Goal: Information Seeking & Learning: Learn about a topic

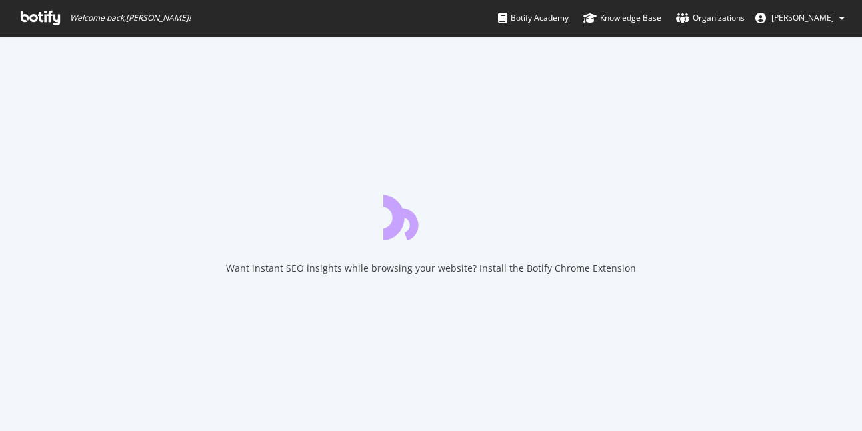
click at [283, 100] on div "Want instant SEO insights while browsing your website? Install the Botify Chrom…" at bounding box center [431, 233] width 862 height 395
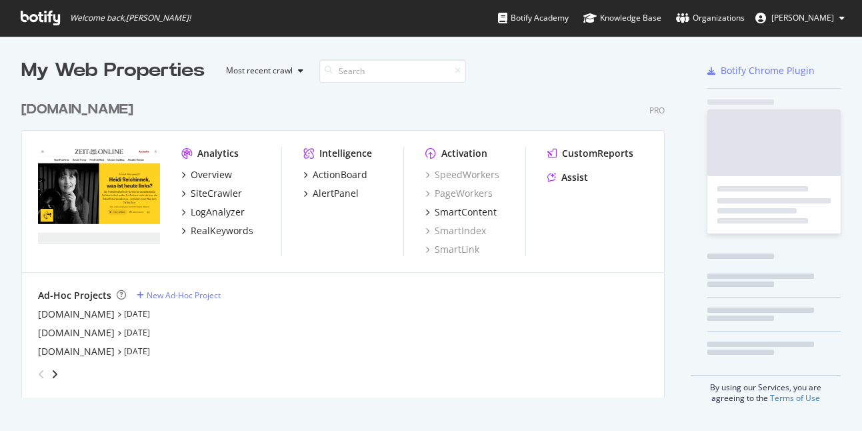
scroll to position [313, 654]
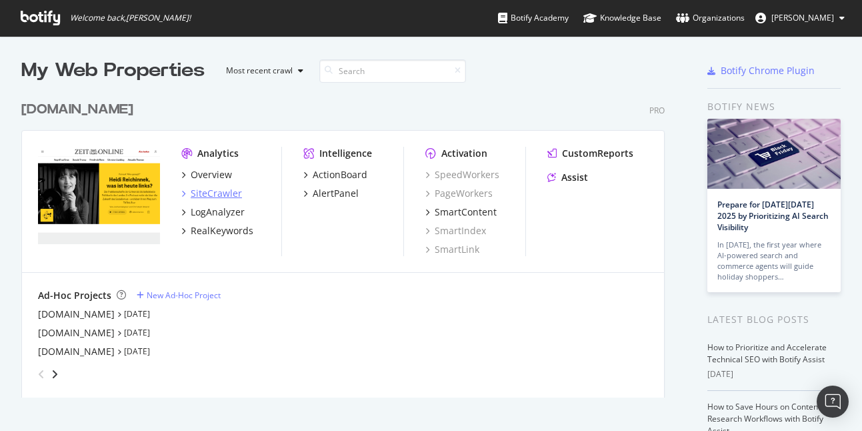
click at [225, 197] on div "SiteCrawler" at bounding box center [216, 193] width 51 height 13
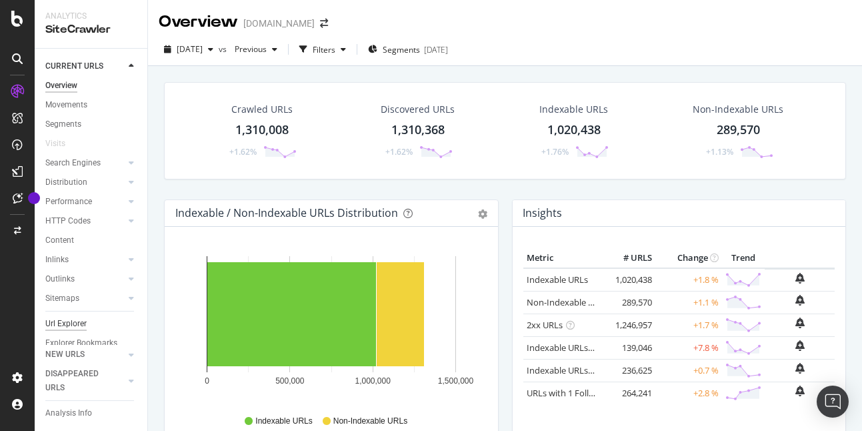
click at [57, 321] on div "Url Explorer" at bounding box center [65, 324] width 41 height 14
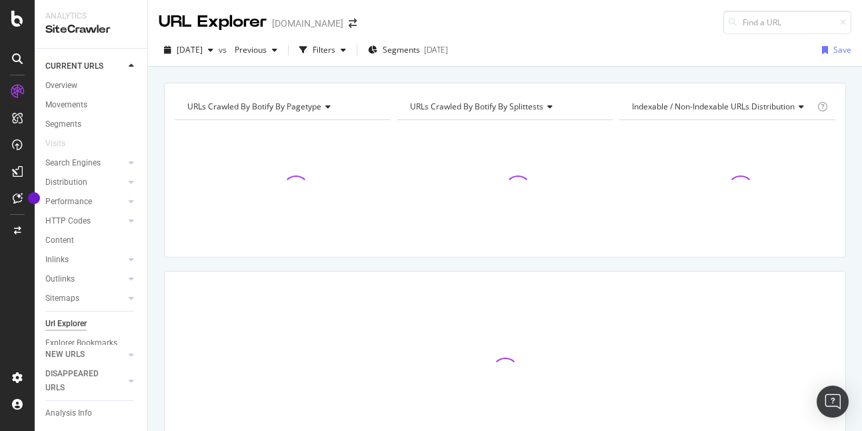
click at [511, 264] on div "URLs Crawled By Botify By pagetype Chart (by Value) Table Expand Export as CSV …" at bounding box center [505, 300] width 714 height 435
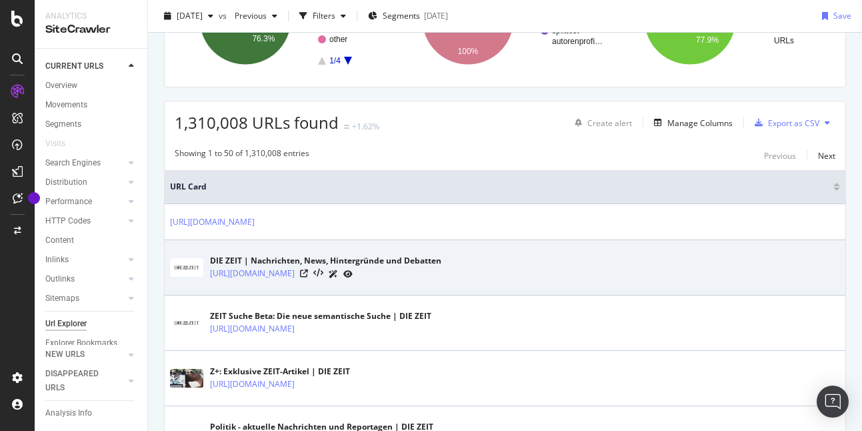
scroll to position [172, 0]
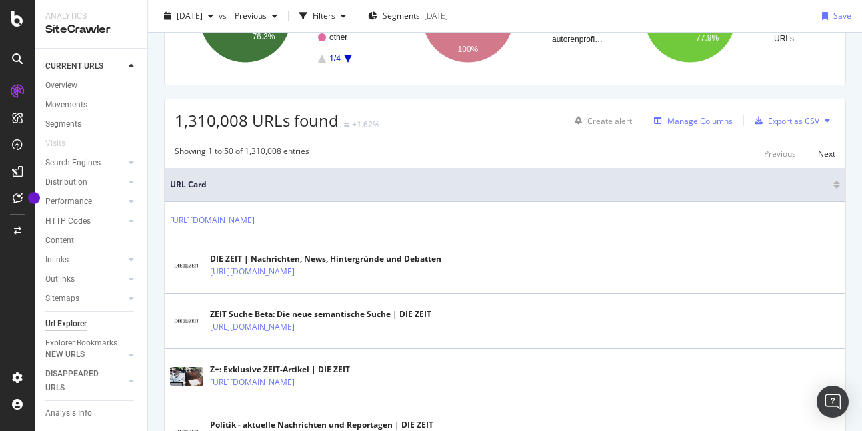
click at [721, 121] on div "Manage Columns" at bounding box center [699, 120] width 65 height 11
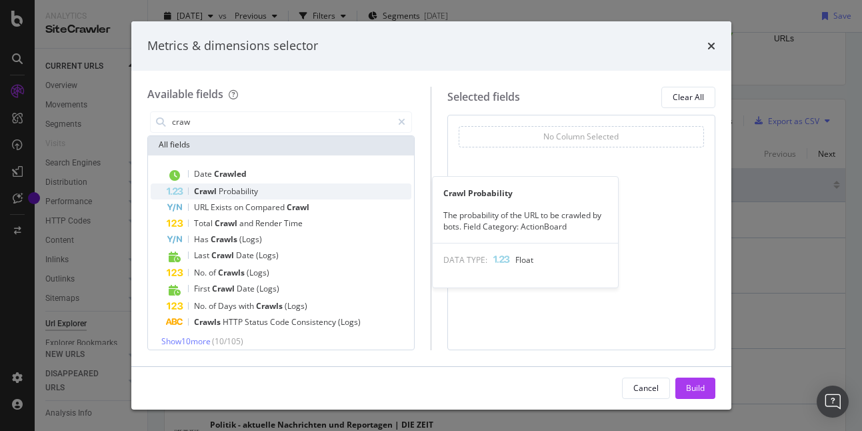
scroll to position [69, 0]
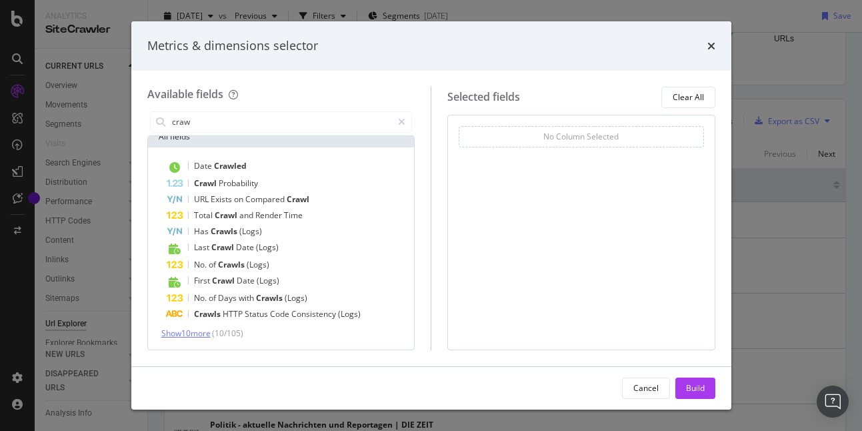
click at [201, 337] on span "Show 10 more" at bounding box center [185, 332] width 49 height 11
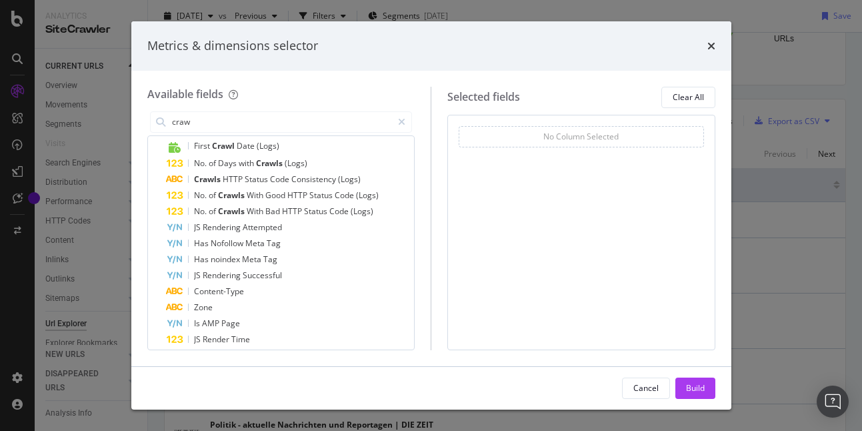
scroll to position [229, 0]
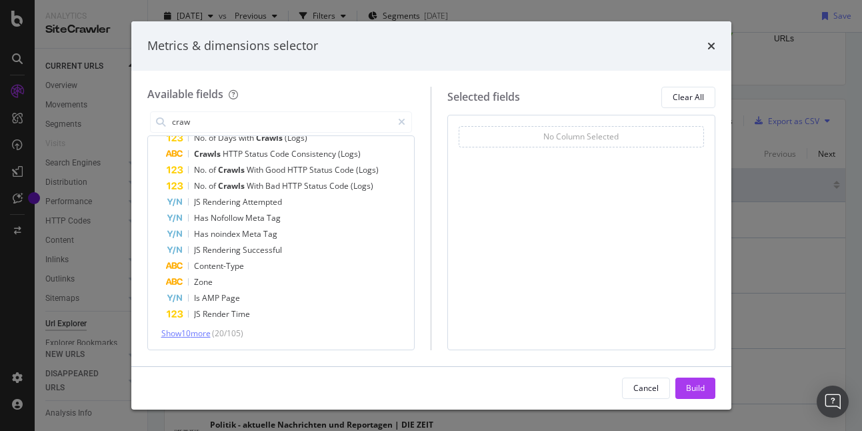
click at [180, 331] on span "Show 10 more" at bounding box center [185, 332] width 49 height 11
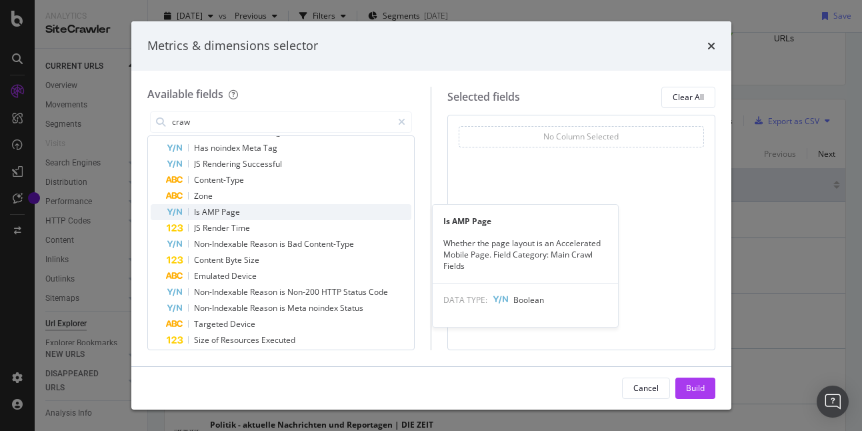
scroll to position [389, 0]
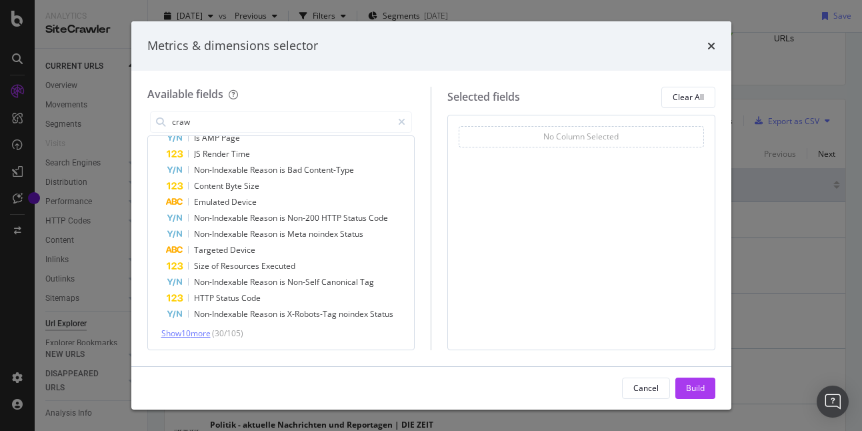
click at [199, 337] on span "Show 10 more" at bounding box center [185, 332] width 49 height 11
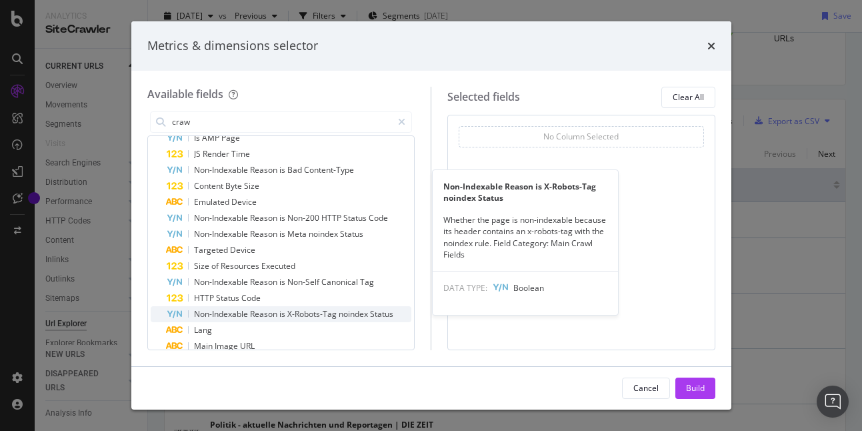
scroll to position [549, 0]
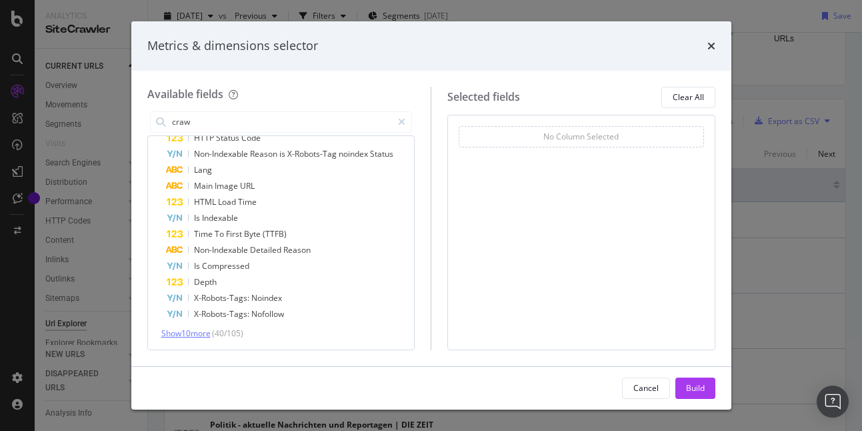
click at [195, 331] on span "Show 10 more" at bounding box center [185, 332] width 49 height 11
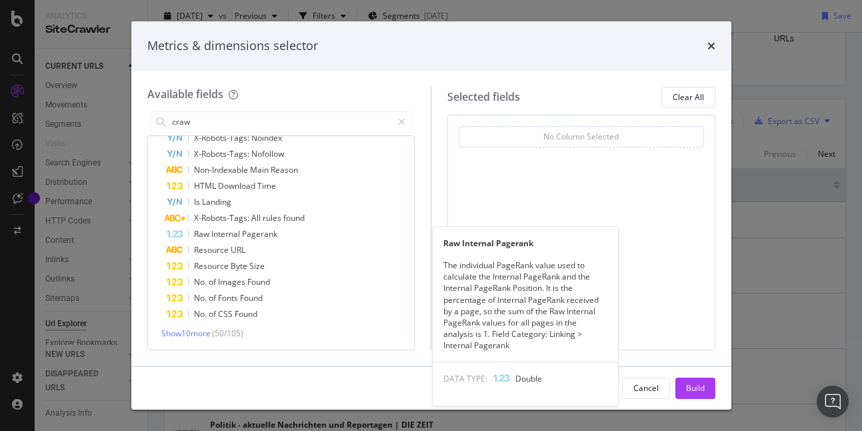
scroll to position [0, 0]
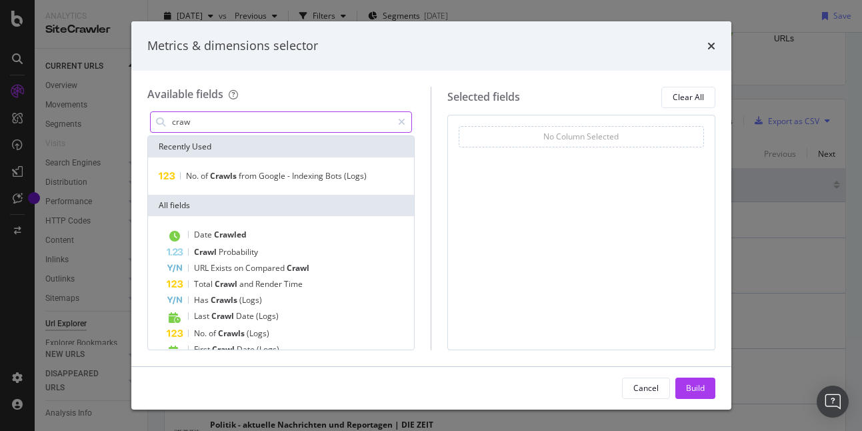
click at [209, 119] on input "craw" at bounding box center [282, 122] width 222 height 20
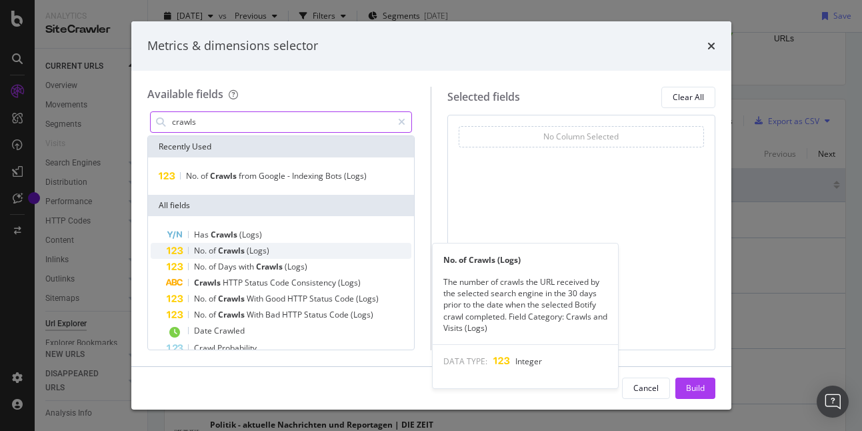
type input "crawls"
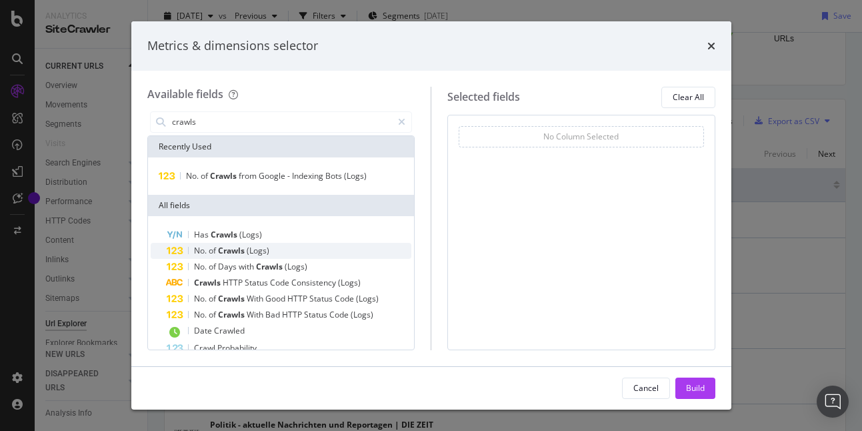
click at [223, 247] on span "Crawls" at bounding box center [232, 250] width 29 height 11
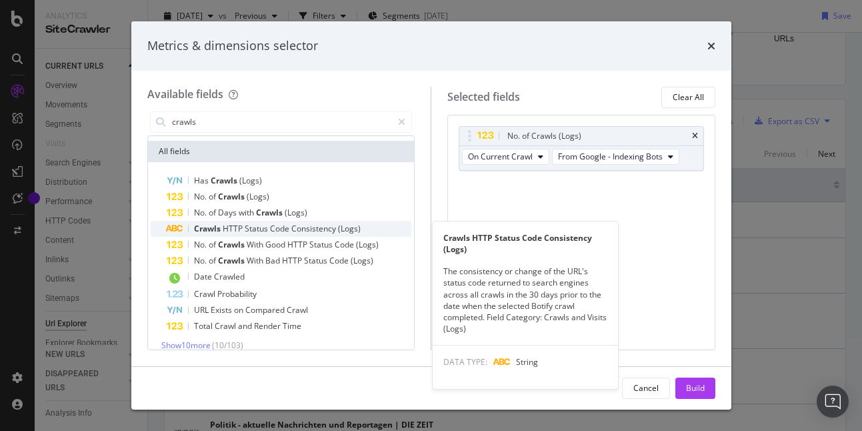
scroll to position [66, 0]
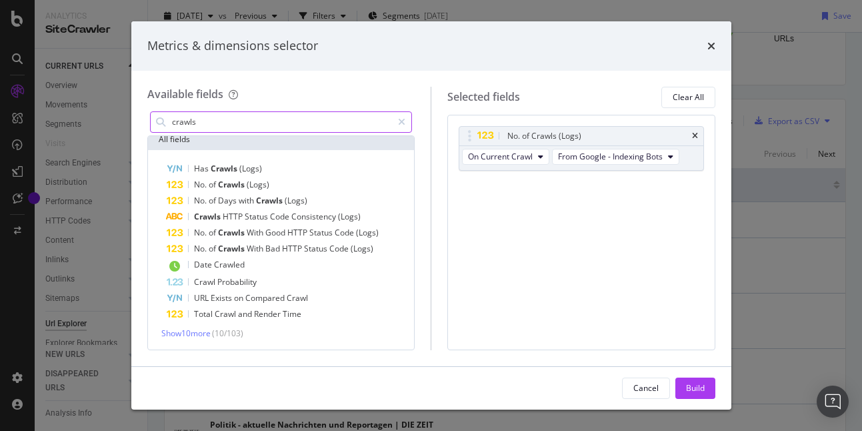
click at [206, 126] on input "crawls" at bounding box center [282, 122] width 222 height 20
click at [398, 123] on icon "modal" at bounding box center [401, 121] width 7 height 9
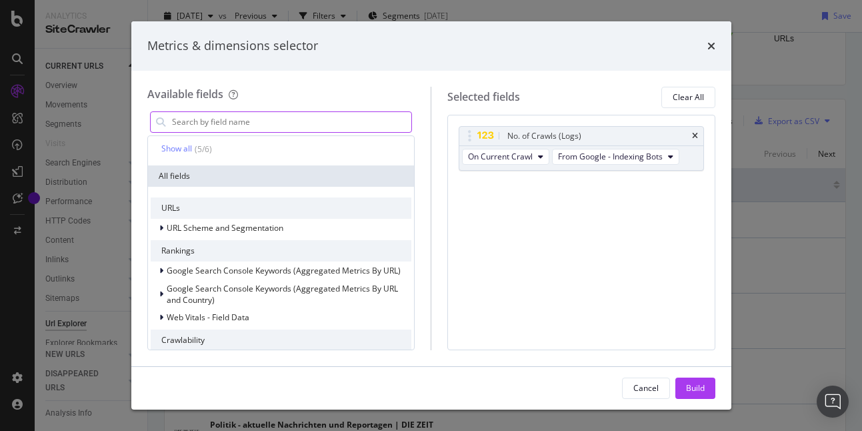
scroll to position [111, 0]
click at [258, 121] on input "modal" at bounding box center [291, 122] width 241 height 20
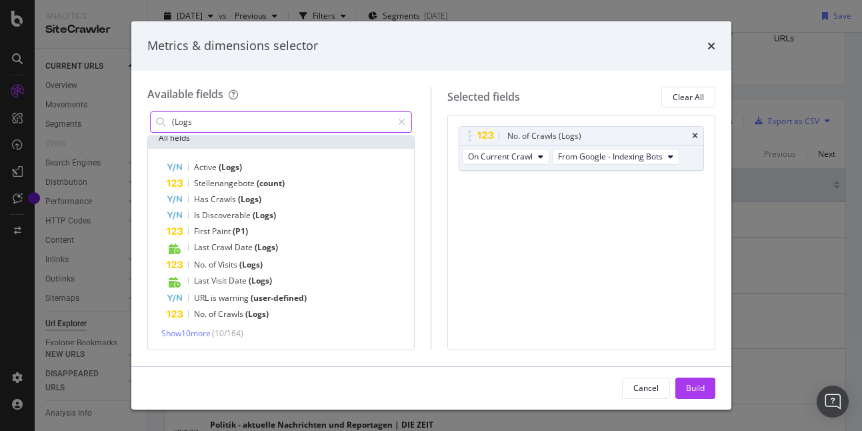
scroll to position [70, 0]
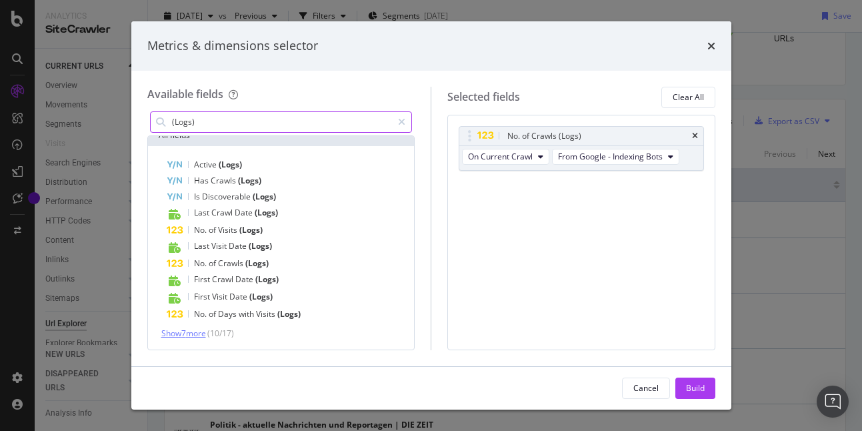
type input "(Logs)"
click at [191, 333] on span "Show 7 more" at bounding box center [183, 332] width 45 height 11
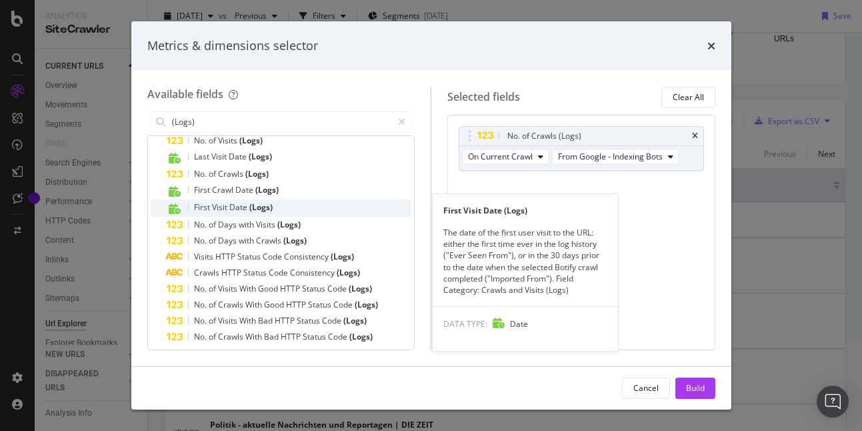
scroll to position [165, 0]
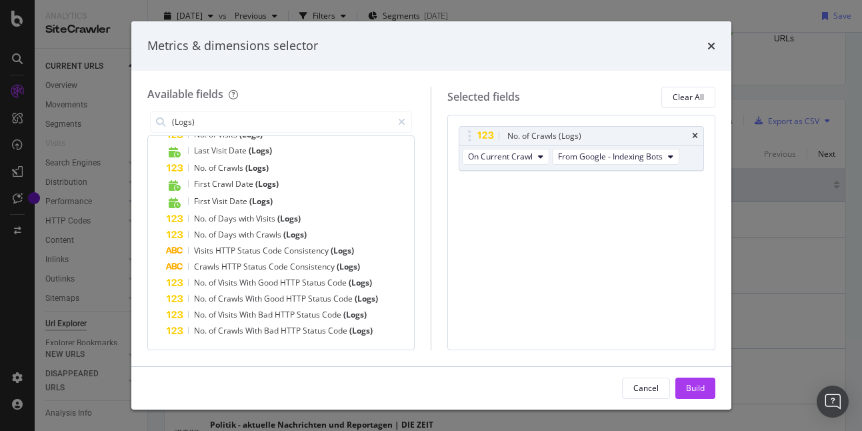
click at [534, 185] on div "No. of Crawls (Logs) On Current Crawl From Google - Indexing Bots You can use t…" at bounding box center [581, 162] width 245 height 73
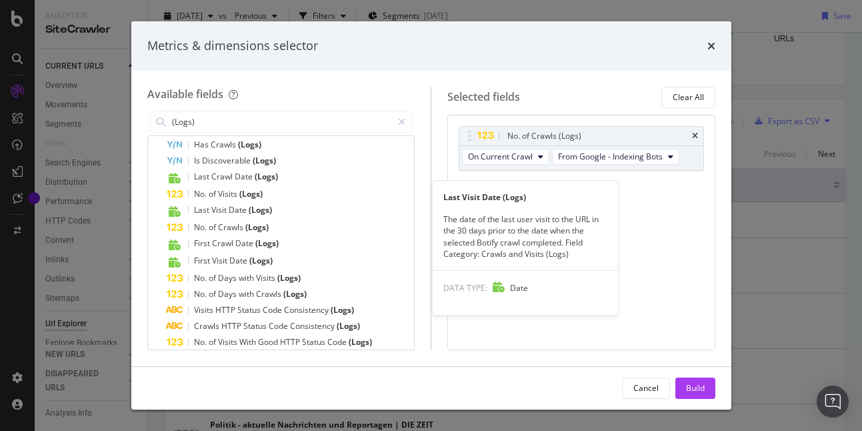
scroll to position [0, 0]
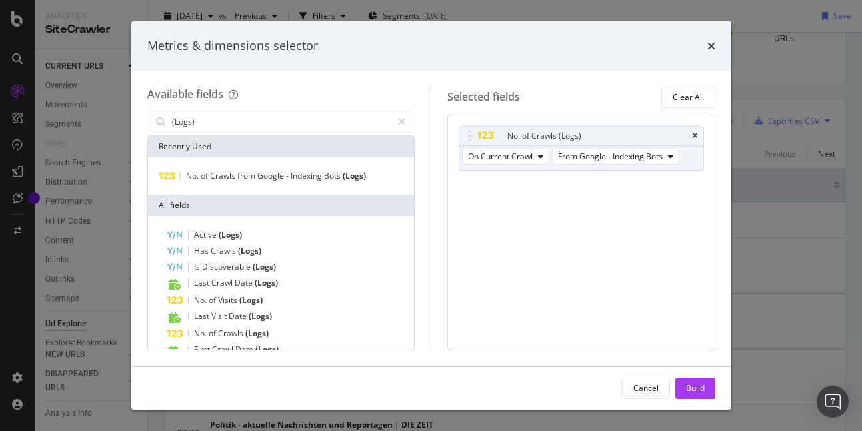
drag, startPoint x: 491, startPoint y: 217, endPoint x: 501, endPoint y: 221, distance: 10.8
click at [492, 217] on div "No. of Crawls (Logs) On Current Crawl From Google - Indexing Bots You can use t…" at bounding box center [581, 232] width 268 height 235
click at [585, 153] on span "From Google - Indexing Bots" at bounding box center [610, 156] width 105 height 11
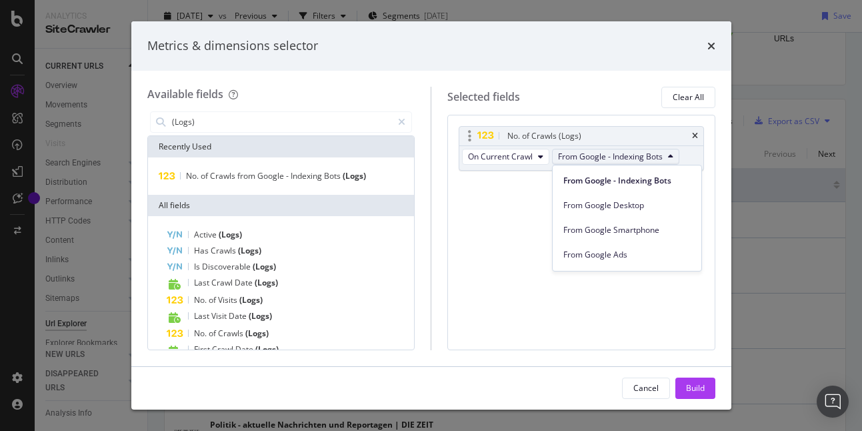
click at [586, 155] on span "From Google - Indexing Bots" at bounding box center [610, 156] width 105 height 11
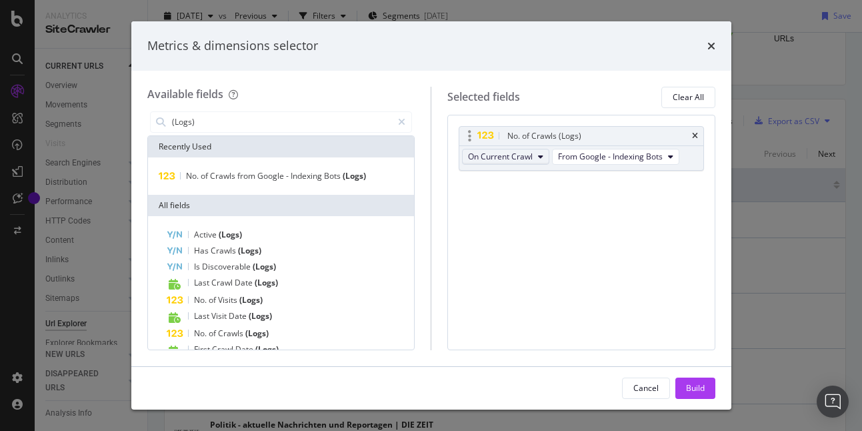
click at [503, 159] on span "On Current Crawl" at bounding box center [500, 156] width 65 height 11
drag, startPoint x: 504, startPoint y: 159, endPoint x: 527, endPoint y: 158, distance: 22.7
click at [505, 159] on span "On Current Crawl" at bounding box center [500, 156] width 65 height 11
click at [636, 159] on span "From Google - Indexing Bots" at bounding box center [610, 156] width 105 height 11
click at [707, 385] on button "Build" at bounding box center [695, 387] width 40 height 21
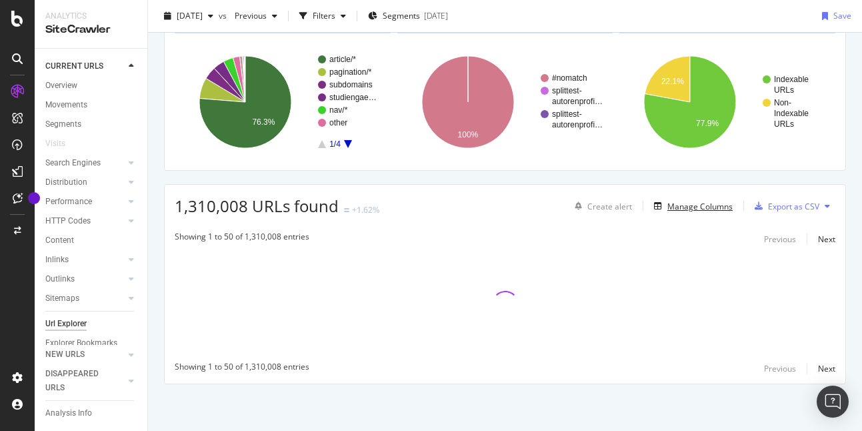
scroll to position [87, 0]
click at [445, 279] on div at bounding box center [505, 303] width 681 height 101
click at [387, 250] on div "Showing 1 to 50 of 1,310,008 entries Previous Next Showing 1 to 50 of 1,310,008…" at bounding box center [505, 303] width 681 height 159
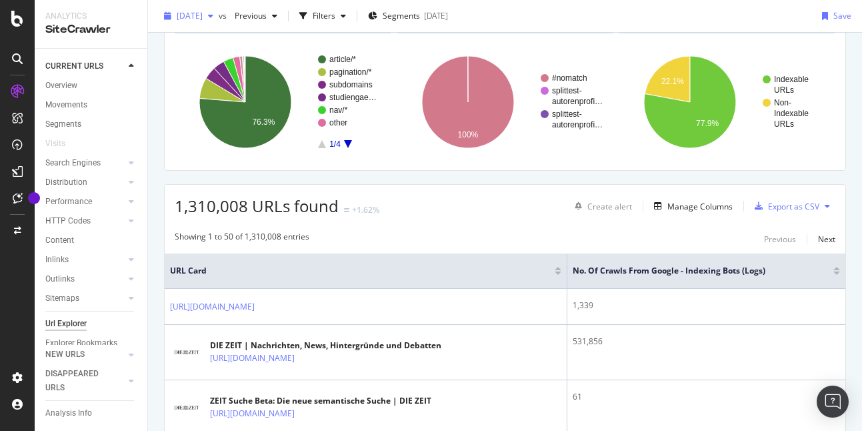
click at [219, 20] on div "[DATE]" at bounding box center [189, 16] width 60 height 20
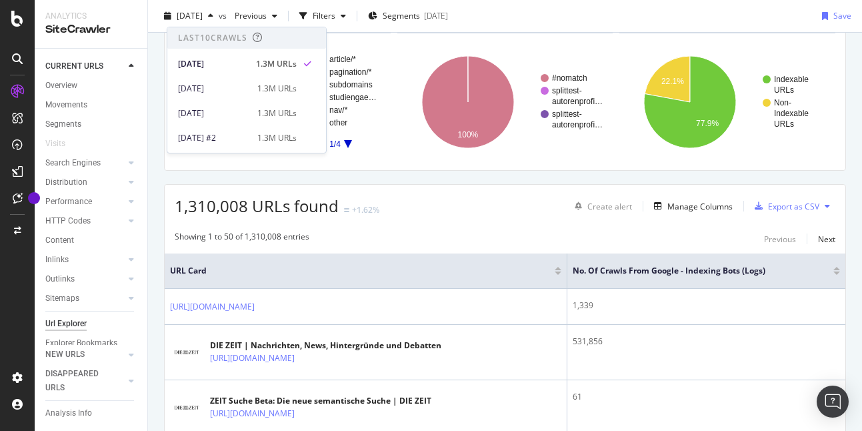
click at [219, 101] on div "[DATE] 1.3M URLs" at bounding box center [246, 110] width 159 height 25
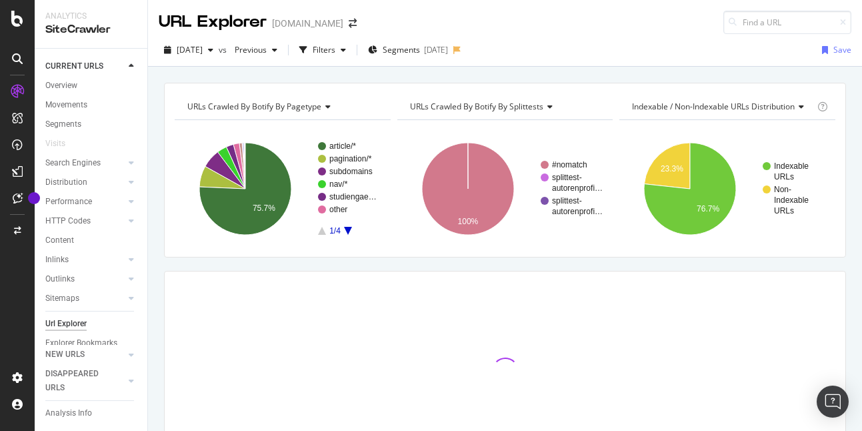
click at [224, 79] on div "URLs Crawled By Botify By pagetype Chart (by Value) Table Expand Export as CSV …" at bounding box center [505, 83] width 714 height 32
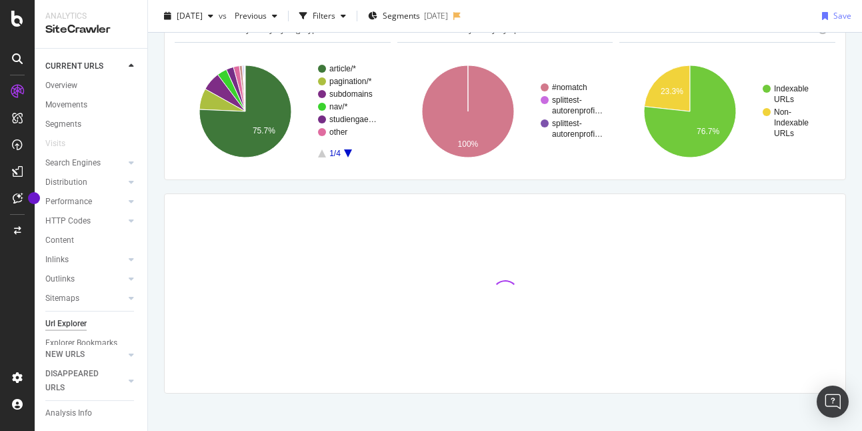
scroll to position [87, 0]
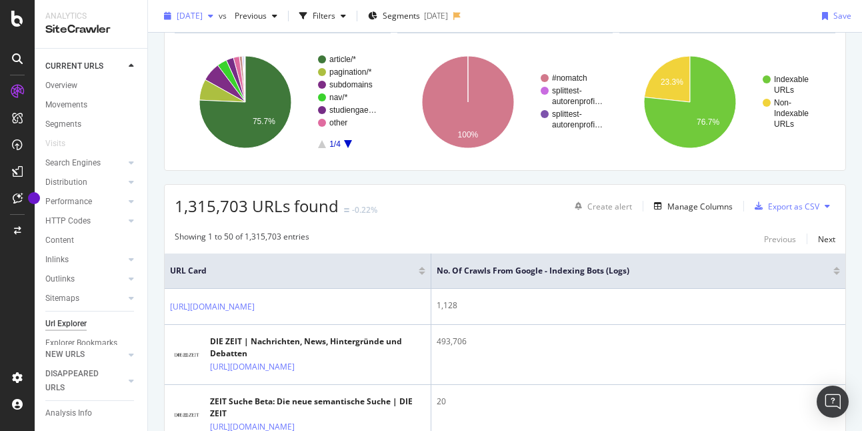
click at [182, 21] on div "[DATE]" at bounding box center [189, 16] width 60 height 20
click at [412, 19] on span "Segments" at bounding box center [401, 15] width 37 height 11
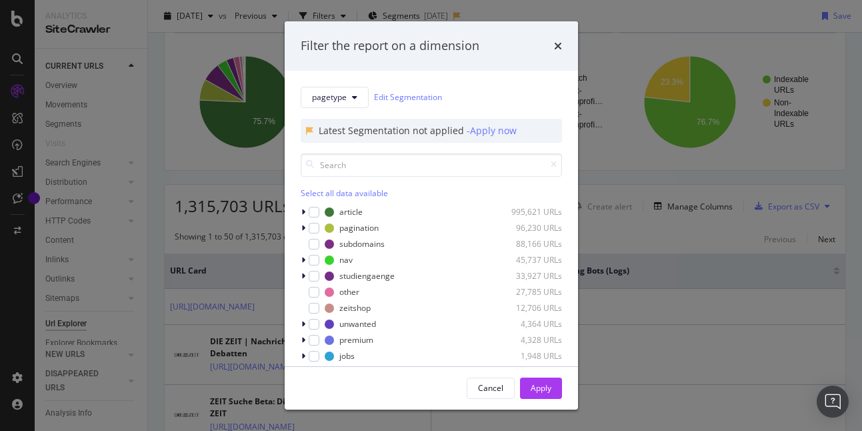
drag, startPoint x: 629, startPoint y: 47, endPoint x: 583, endPoint y: 49, distance: 46.0
click at [629, 47] on div "Filter the report on a dimension pagetype Edit Segmentation Latest Segmentation…" at bounding box center [431, 215] width 862 height 431
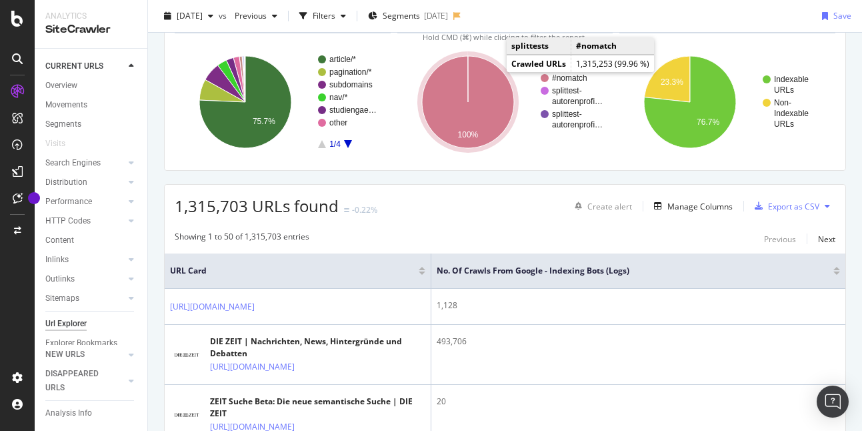
scroll to position [0, 0]
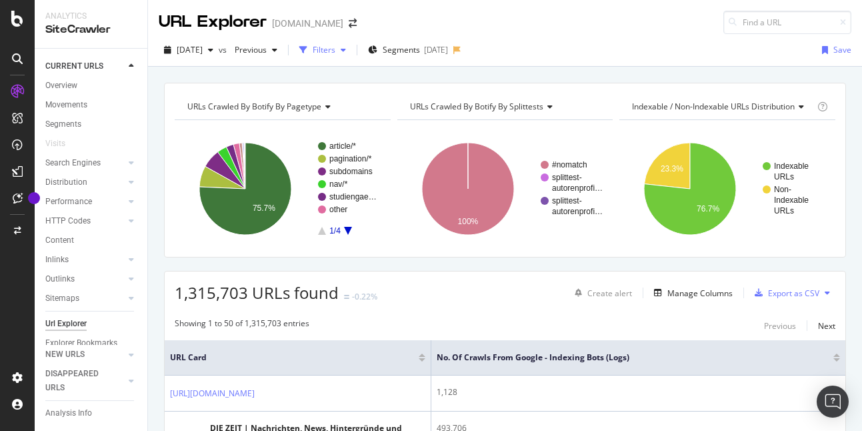
click at [351, 49] on div "button" at bounding box center [343, 50] width 16 height 8
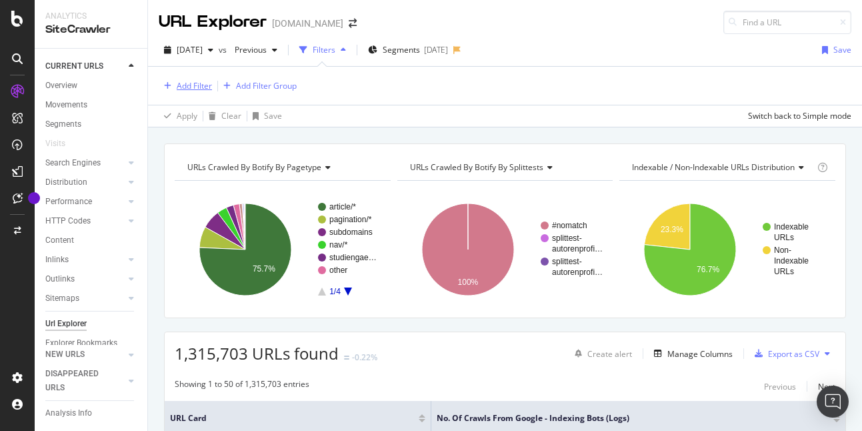
click at [190, 89] on div "Add Filter" at bounding box center [194, 85] width 35 height 11
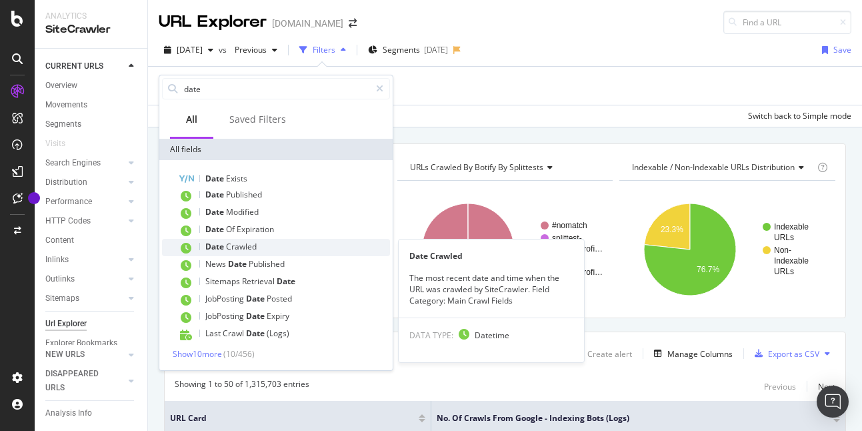
type input "date"
click at [303, 239] on div "Date Crawled" at bounding box center [284, 247] width 212 height 17
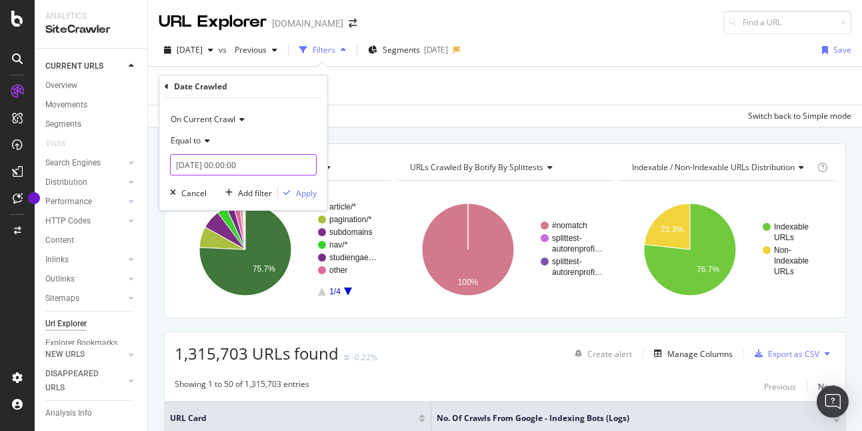
click at [273, 161] on input "[DATE] 00:00:00" at bounding box center [243, 164] width 147 height 21
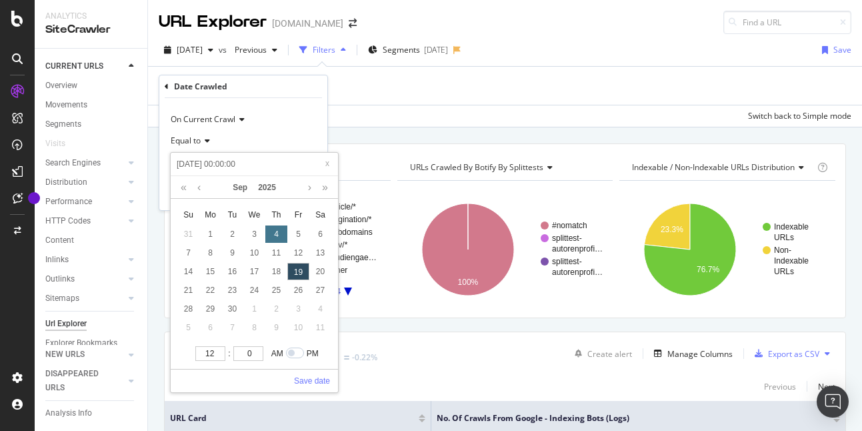
click at [273, 238] on div "4" at bounding box center [276, 233] width 22 height 17
type input "[DATE] 00:00:00"
click at [202, 189] on link at bounding box center [199, 187] width 10 height 23
click at [268, 264] on div "14" at bounding box center [276, 271] width 22 height 17
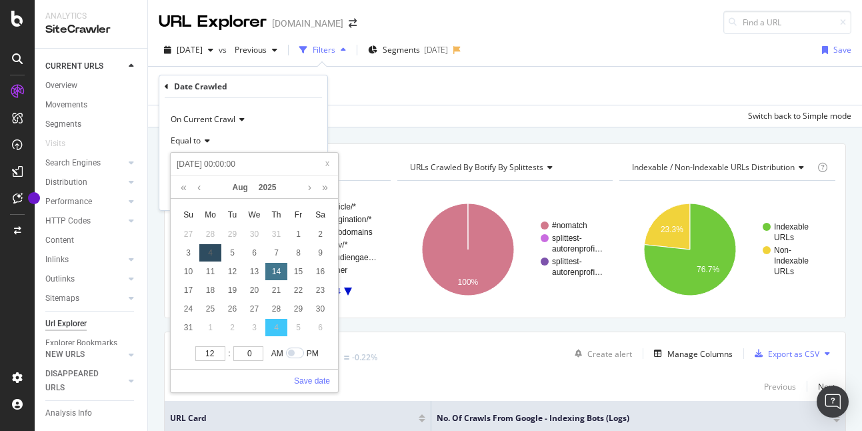
type input "[DATE] 00:00:00"
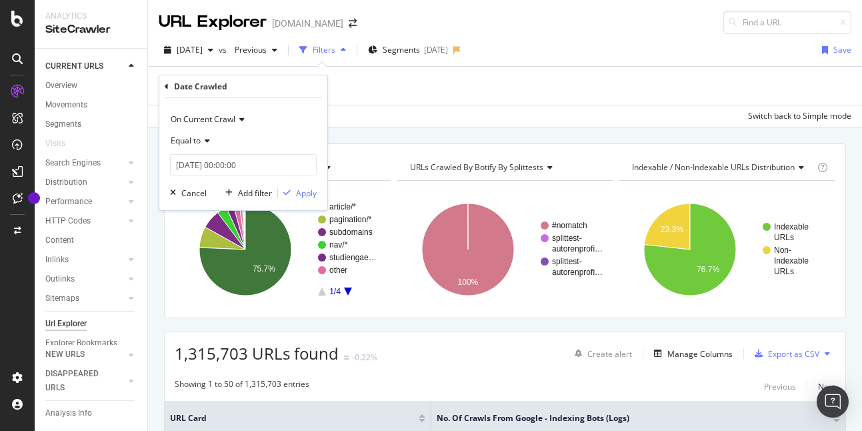
click at [291, 133] on div "Equal to" at bounding box center [243, 140] width 147 height 21
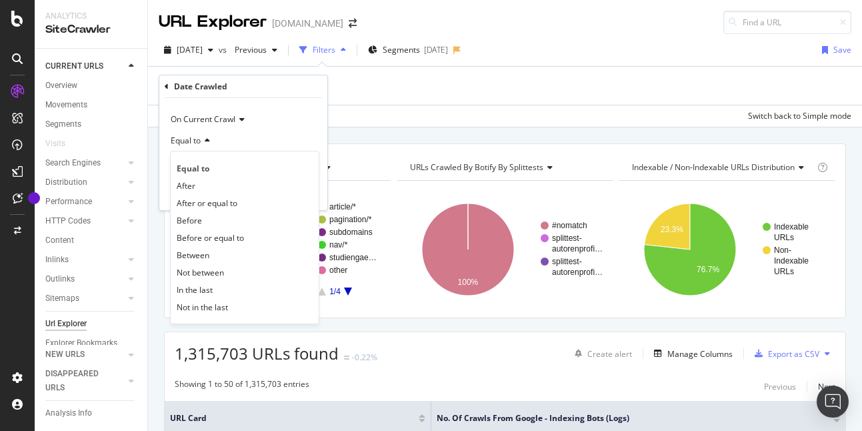
click at [290, 135] on div "Equal to" at bounding box center [243, 140] width 147 height 21
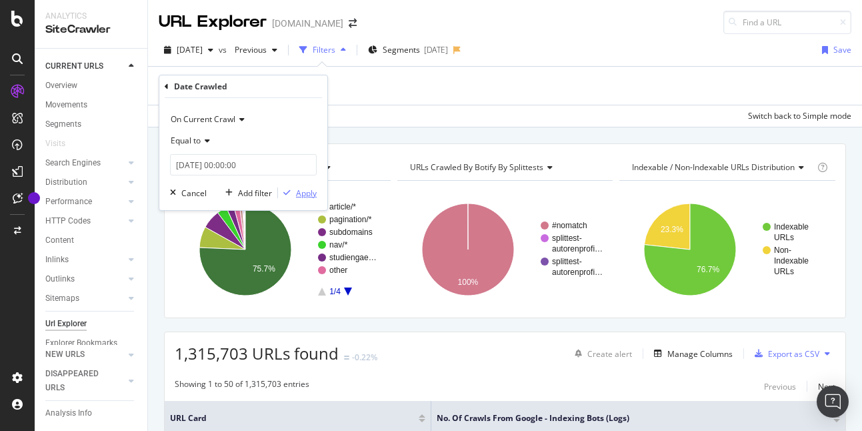
click at [310, 195] on div "Apply" at bounding box center [306, 192] width 21 height 11
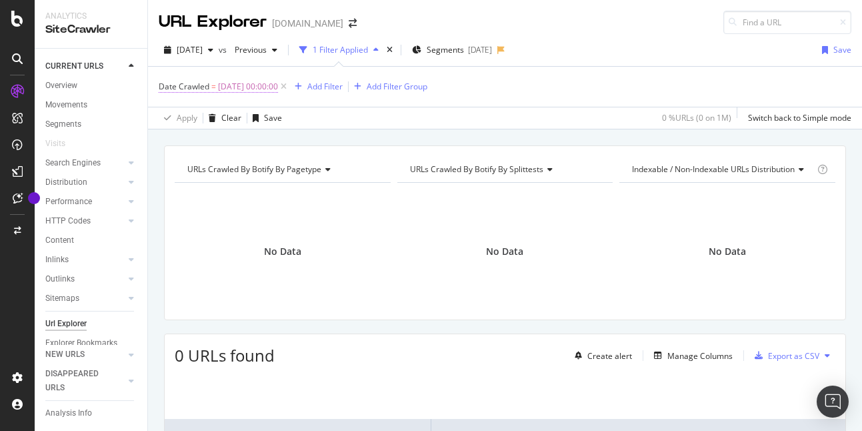
click at [253, 90] on span "[DATE] 00:00:00" at bounding box center [248, 86] width 60 height 19
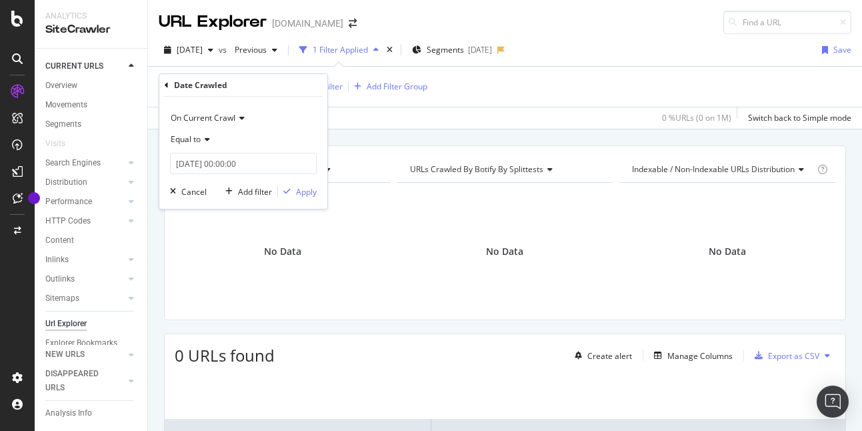
click at [199, 143] on span "Equal to" at bounding box center [186, 138] width 30 height 11
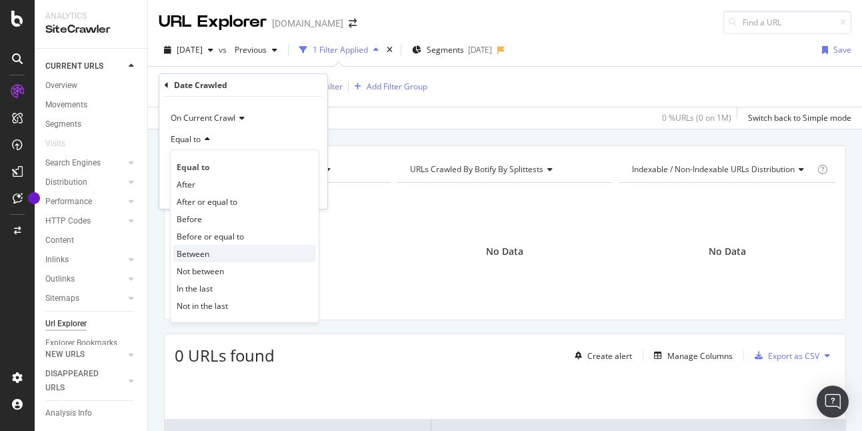
click at [206, 252] on span "Between" at bounding box center [193, 253] width 33 height 11
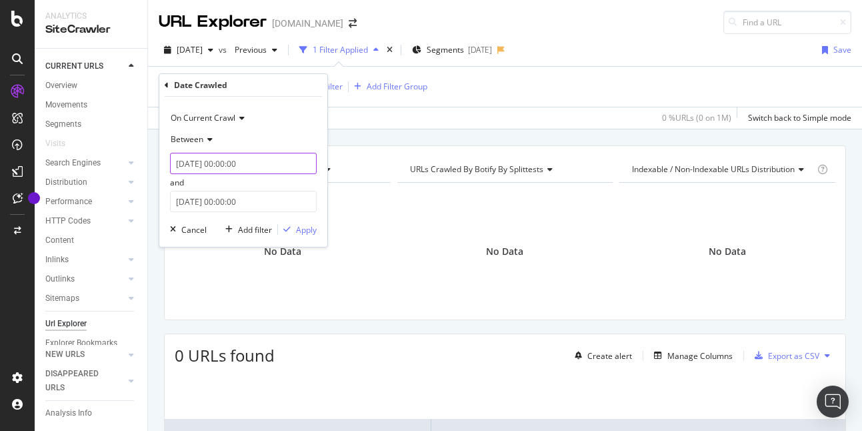
click at [240, 159] on input "[DATE] 00:00:00" at bounding box center [243, 163] width 147 height 21
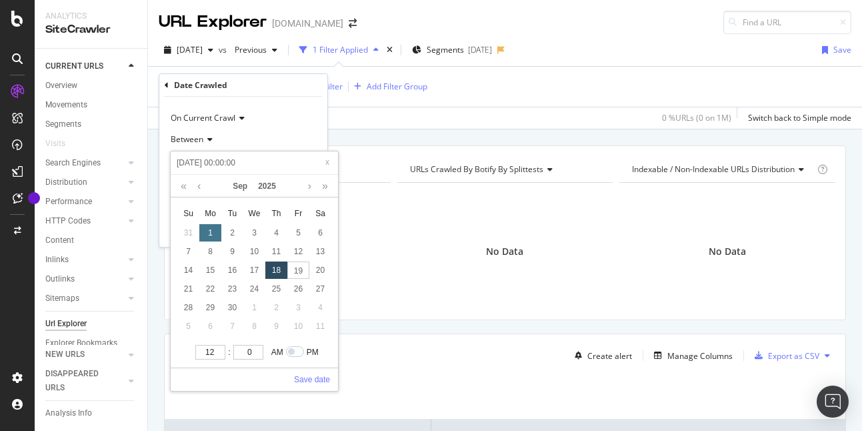
click at [213, 231] on div "1" at bounding box center [210, 232] width 22 height 17
type input "[DATE] 00:00:00"
click at [318, 377] on link "Save date" at bounding box center [312, 379] width 36 height 12
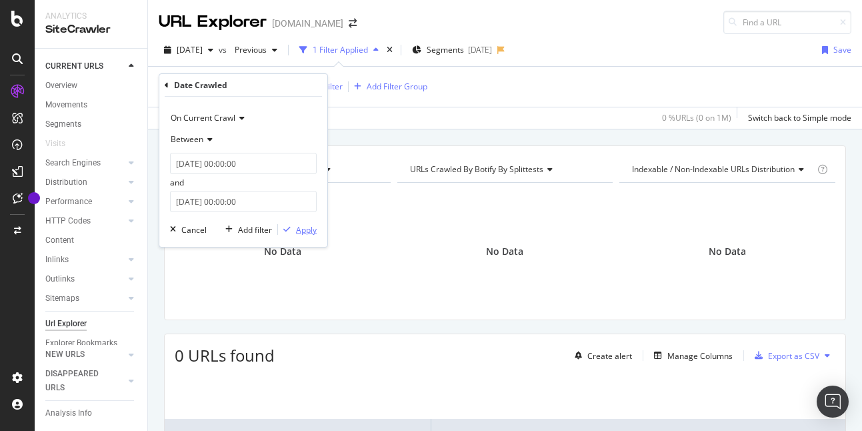
click at [303, 227] on div "Apply" at bounding box center [306, 229] width 21 height 11
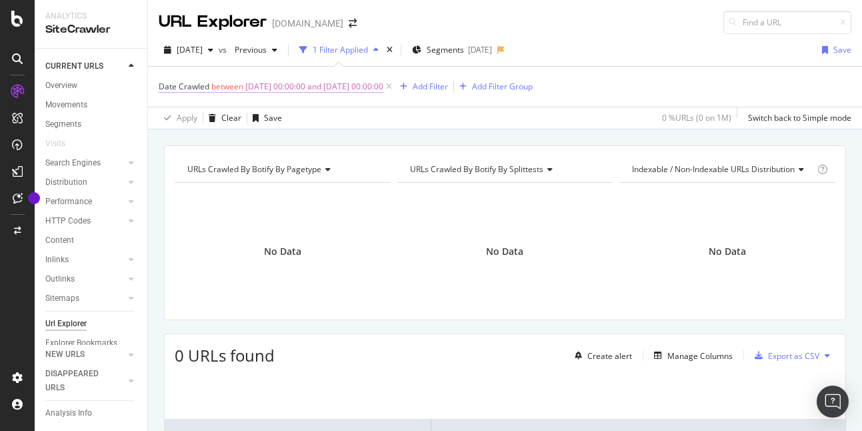
click at [255, 78] on span "[DATE] 00:00:00 and [DATE] 00:00:00" at bounding box center [314, 86] width 138 height 19
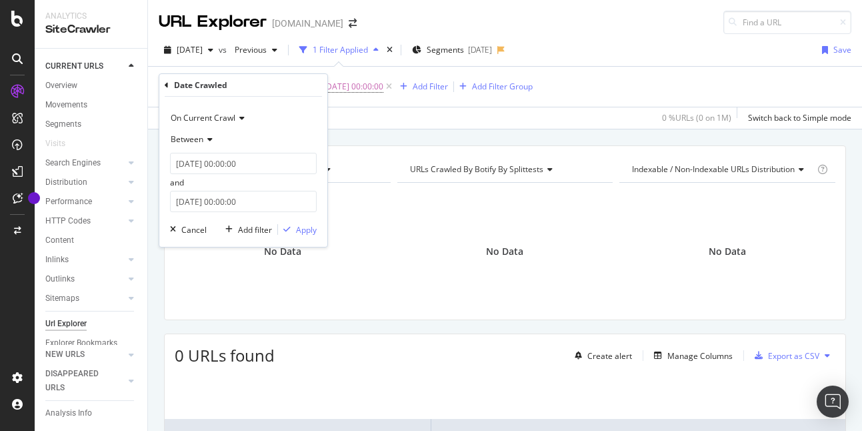
click at [204, 121] on span "On Current Crawl" at bounding box center [203, 117] width 65 height 11
click at [240, 109] on div "On Current Crawl" at bounding box center [243, 117] width 147 height 21
click at [185, 137] on span "Between" at bounding box center [187, 138] width 33 height 11
drag, startPoint x: 301, startPoint y: 98, endPoint x: 311, endPoint y: 100, distance: 10.2
click at [305, 98] on div "On Current Crawl Between [DATE] 00:00:00 and [DATE] 00:00:00 Cancel Add filter …" at bounding box center [243, 172] width 168 height 150
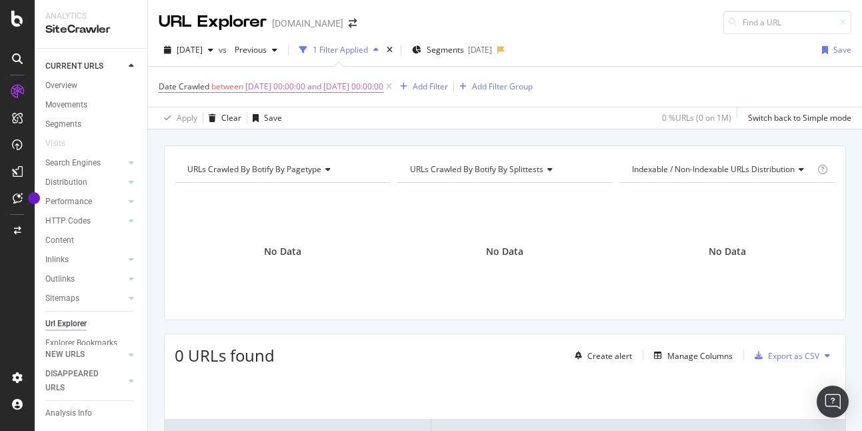
drag, startPoint x: 417, startPoint y: 125, endPoint x: 405, endPoint y: 126, distance: 12.7
click at [417, 125] on div "Apply Clear Save 0 % URLs ( 0 on 1M ) Switch back to Simple mode" at bounding box center [505, 118] width 714 height 22
click at [359, 122] on div "Apply Clear Save 0 % URLs ( 0 on 1M ) Switch back to Simple mode" at bounding box center [505, 118] width 714 height 22
drag, startPoint x: 419, startPoint y: 131, endPoint x: 399, endPoint y: 116, distance: 25.7
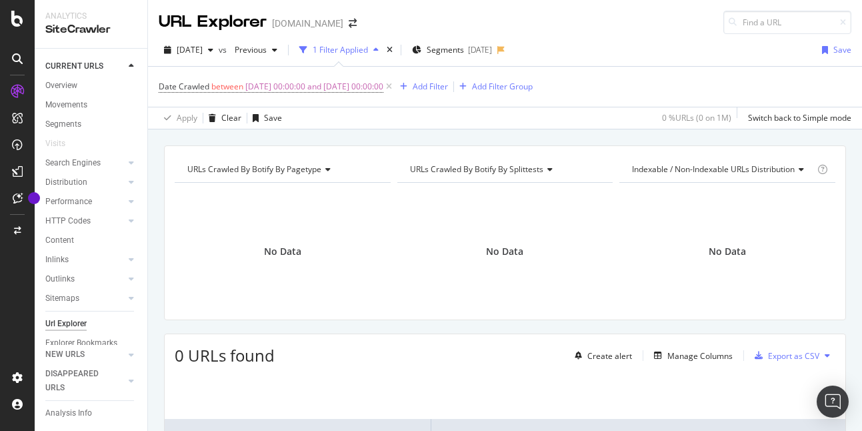
click at [418, 130] on div "URLs Crawled By Botify By pagetype Chart (by Value) Table Expand Export as CSV …" at bounding box center [505, 145] width 714 height 32
click at [362, 89] on span "[DATE] 00:00:00 and [DATE] 00:00:00" at bounding box center [314, 86] width 138 height 19
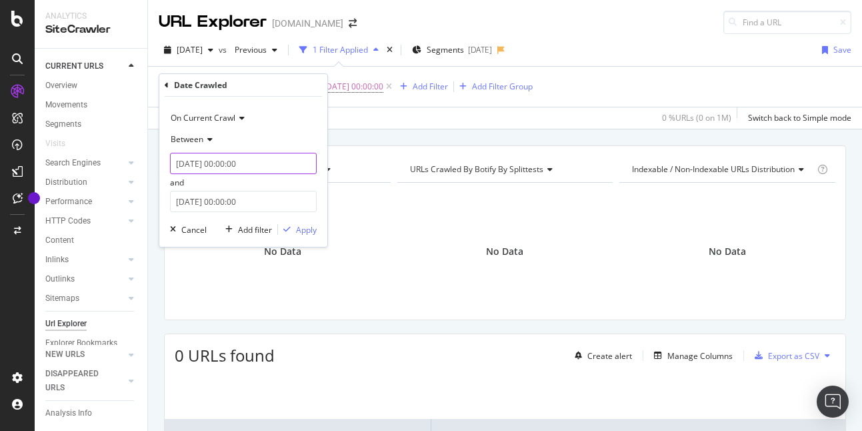
click at [203, 163] on input "[DATE] 00:00:00" at bounding box center [243, 163] width 147 height 21
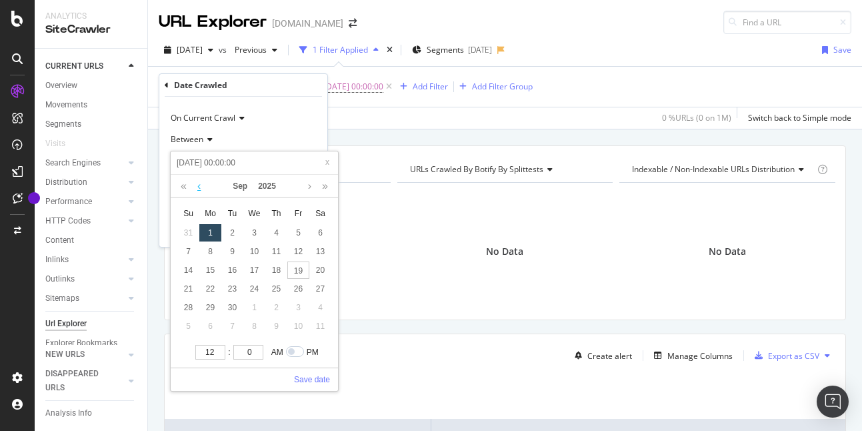
click at [199, 185] on link at bounding box center [199, 186] width 10 height 23
click at [201, 187] on link at bounding box center [199, 186] width 10 height 23
click at [236, 230] on div "1" at bounding box center [232, 232] width 22 height 17
type input "[DATE] 00:00:00"
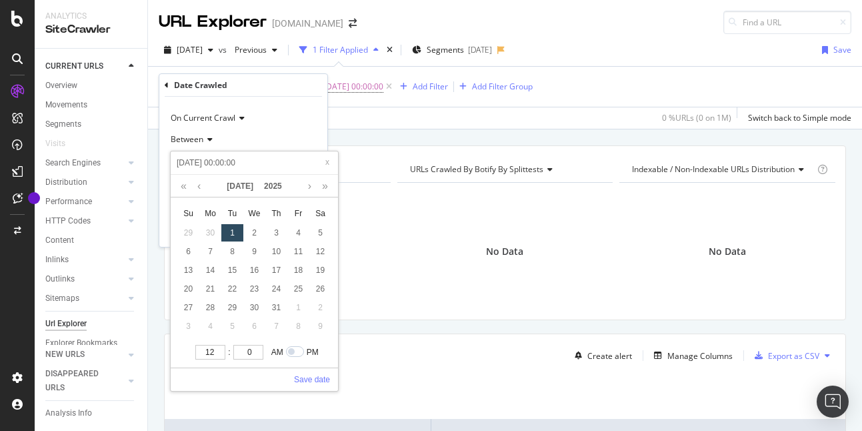
click at [267, 112] on div "On Current Crawl" at bounding box center [243, 117] width 147 height 21
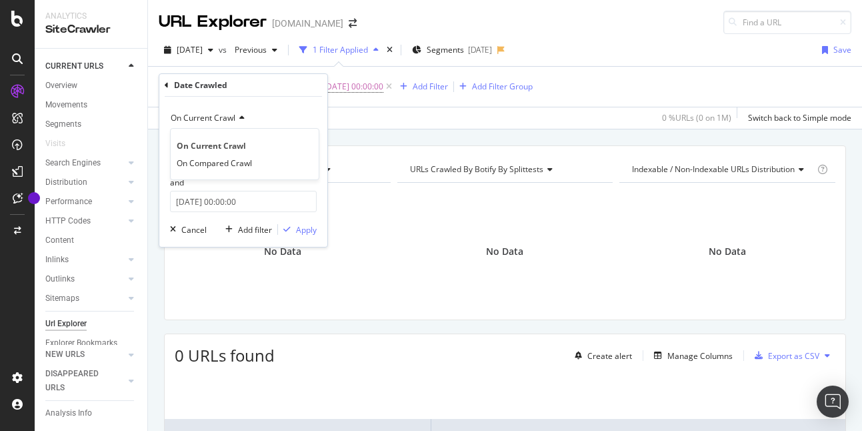
click at [268, 112] on div "On Current Crawl" at bounding box center [243, 117] width 147 height 21
click at [309, 231] on div "Apply" at bounding box center [306, 229] width 21 height 11
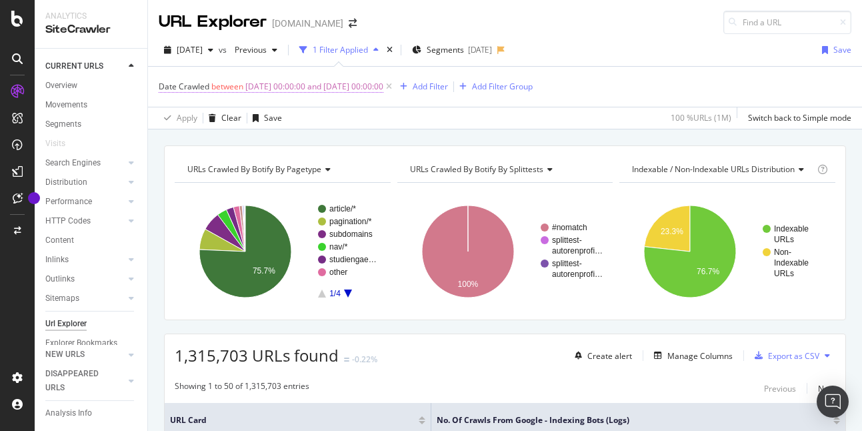
click at [296, 88] on span "[DATE] 00:00:00 and [DATE] 00:00:00" at bounding box center [314, 86] width 138 height 19
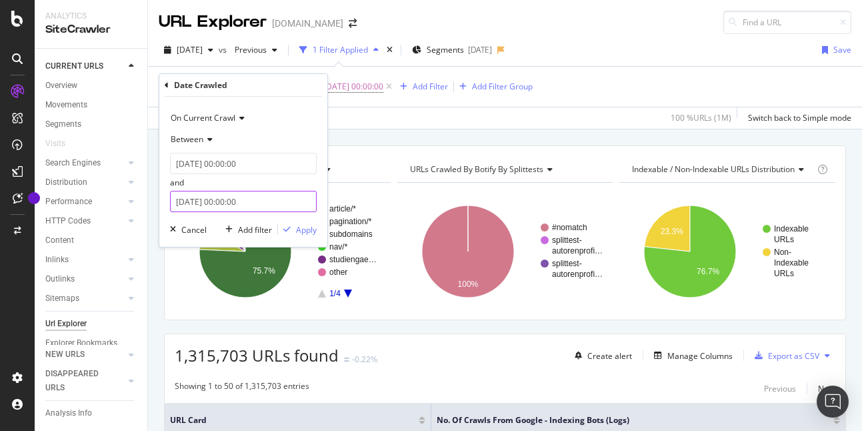
click at [249, 201] on input "[DATE] 00:00:00" at bounding box center [243, 201] width 147 height 21
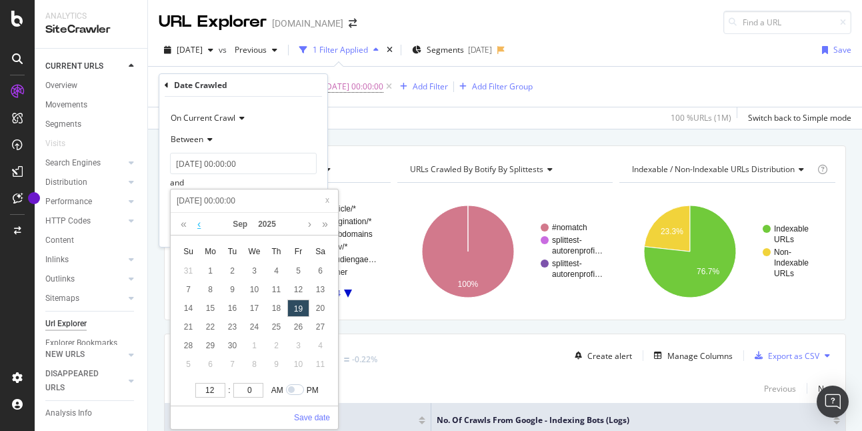
click at [201, 227] on link at bounding box center [199, 224] width 10 height 23
click at [200, 227] on link at bounding box center [199, 224] width 10 height 23
click at [253, 270] on div "2" at bounding box center [254, 270] width 22 height 17
type input "[DATE] 00:00:00"
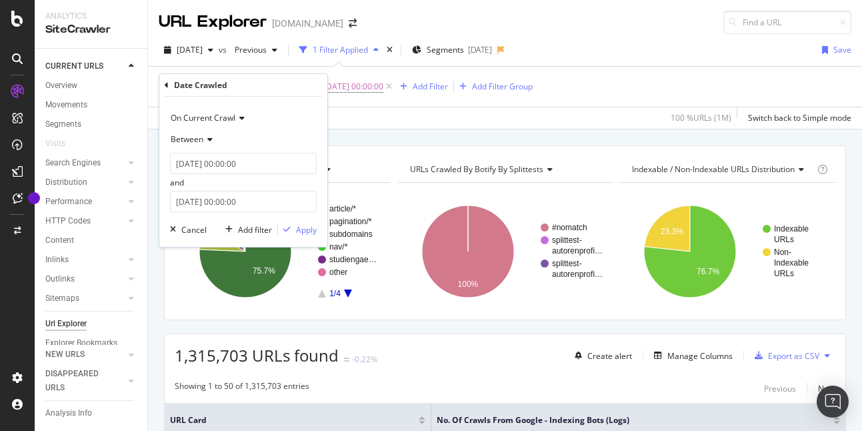
click at [305, 123] on div "On Current Crawl" at bounding box center [243, 117] width 147 height 21
click at [304, 233] on div "Apply" at bounding box center [306, 229] width 21 height 11
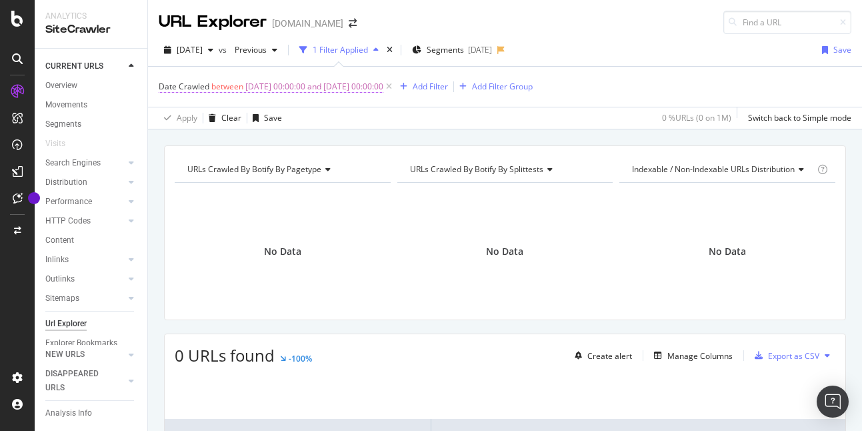
click at [253, 84] on span "[DATE] 00:00:00 and [DATE] 00:00:00" at bounding box center [314, 86] width 138 height 19
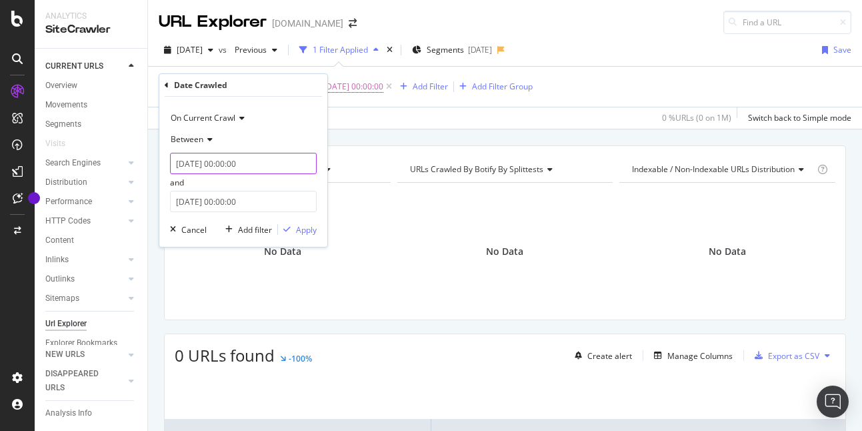
click at [243, 159] on input "[DATE] 00:00:00" at bounding box center [243, 163] width 147 height 21
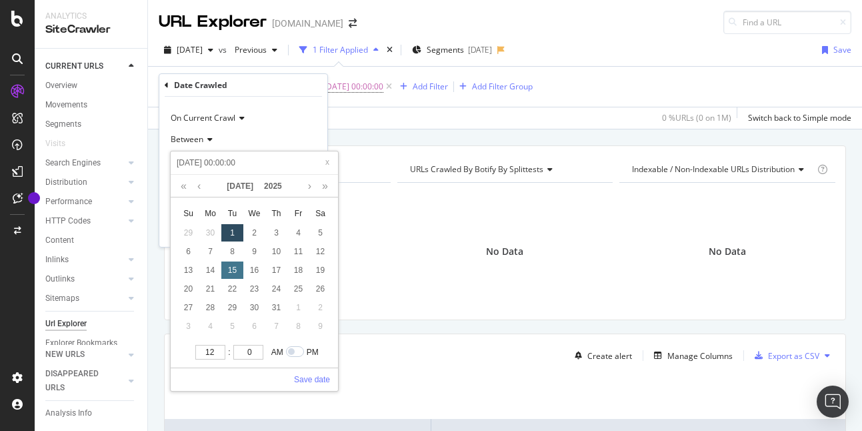
click at [232, 275] on div "15" at bounding box center [232, 269] width 22 height 17
type input "[DATE] 00:00:00"
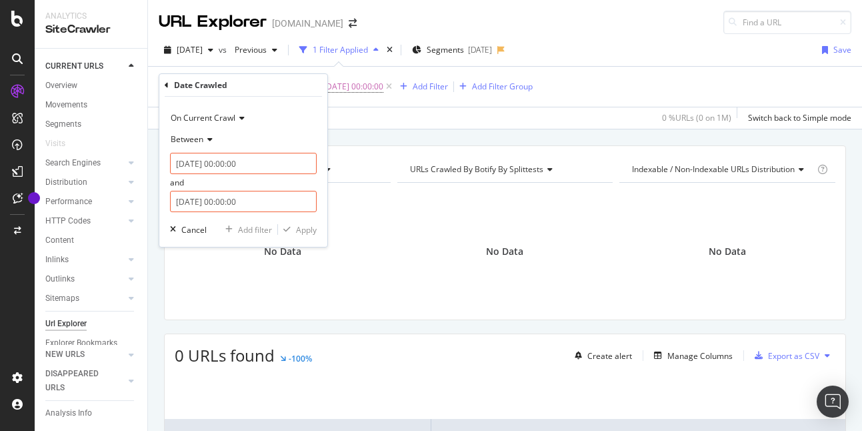
click at [277, 116] on div "On Current Crawl" at bounding box center [243, 117] width 147 height 21
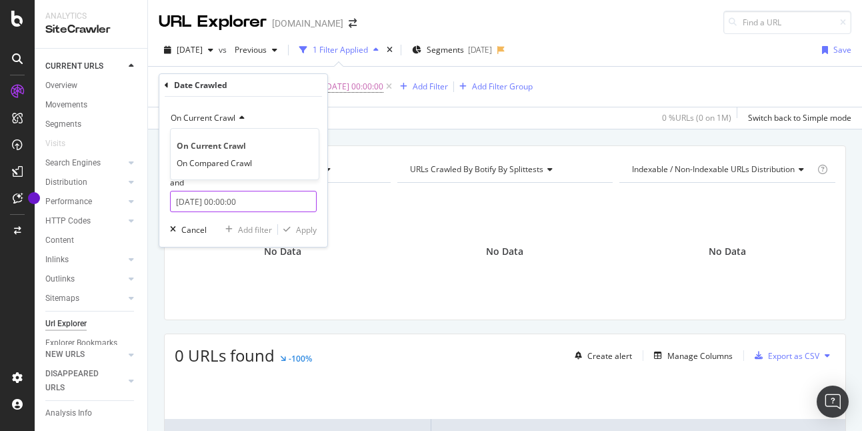
click at [273, 205] on input "[DATE] 00:00:00" at bounding box center [243, 201] width 147 height 21
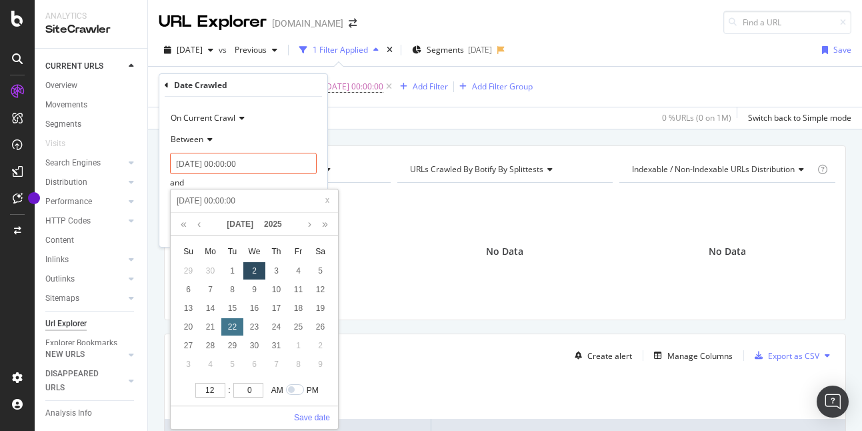
click at [234, 324] on div "22" at bounding box center [232, 326] width 22 height 17
type input "[DATE] 00:00:00"
click at [275, 309] on div "17" at bounding box center [276, 307] width 22 height 17
type input "[DATE] 00:00:00"
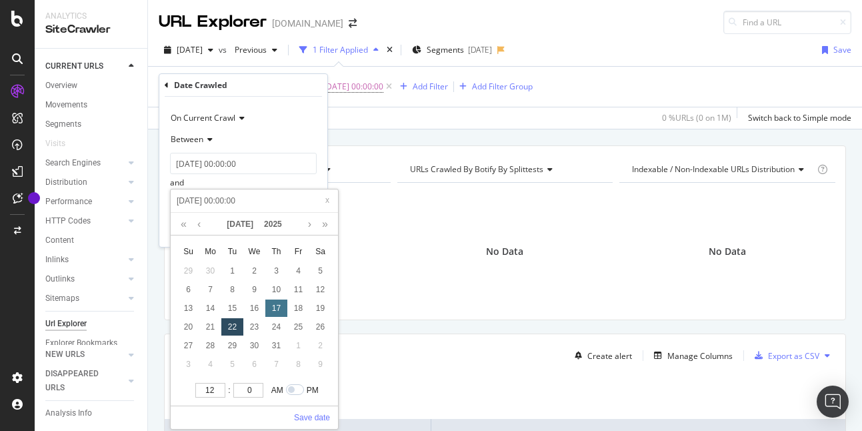
type input "[DATE] 00:00:00"
click at [313, 415] on link "Save date" at bounding box center [312, 417] width 36 height 12
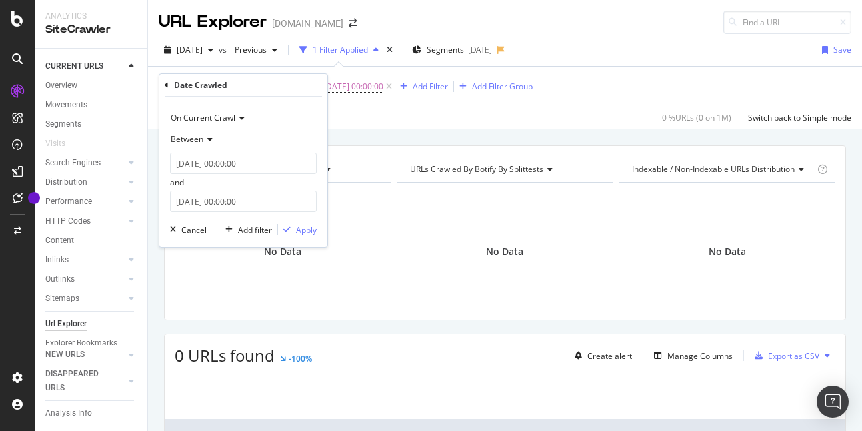
click at [299, 227] on div "Apply" at bounding box center [306, 229] width 21 height 11
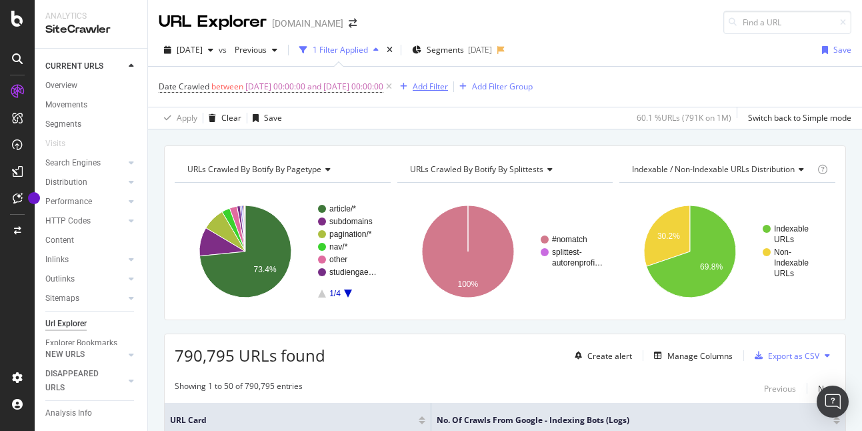
click at [448, 93] on div "Add Filter" at bounding box center [421, 86] width 53 height 15
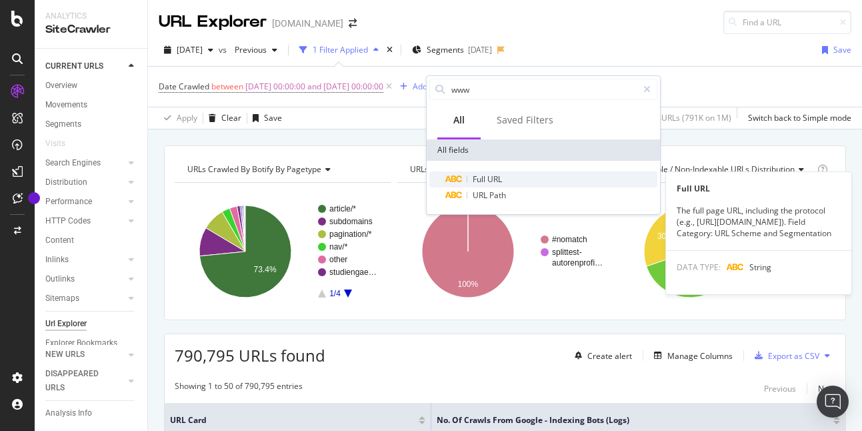
type input "www"
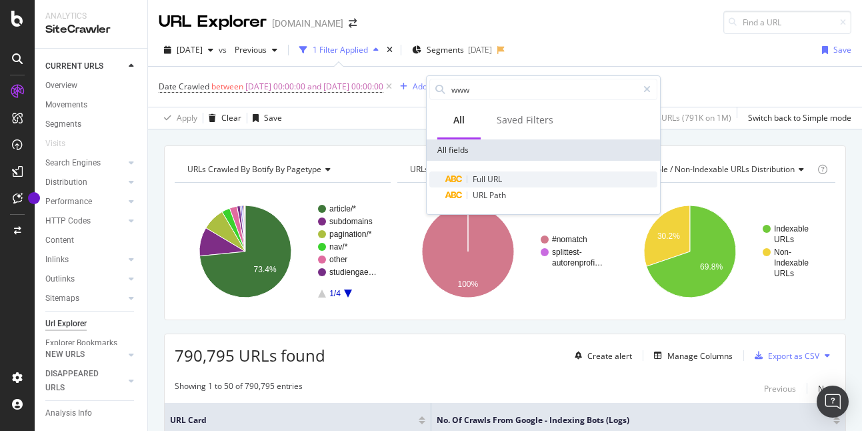
click at [475, 178] on span "Full" at bounding box center [480, 178] width 15 height 11
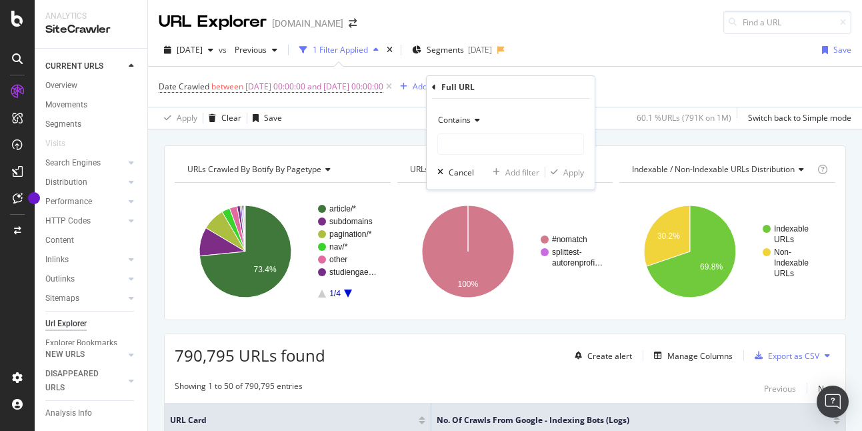
click at [471, 125] on div "Contains" at bounding box center [510, 119] width 147 height 21
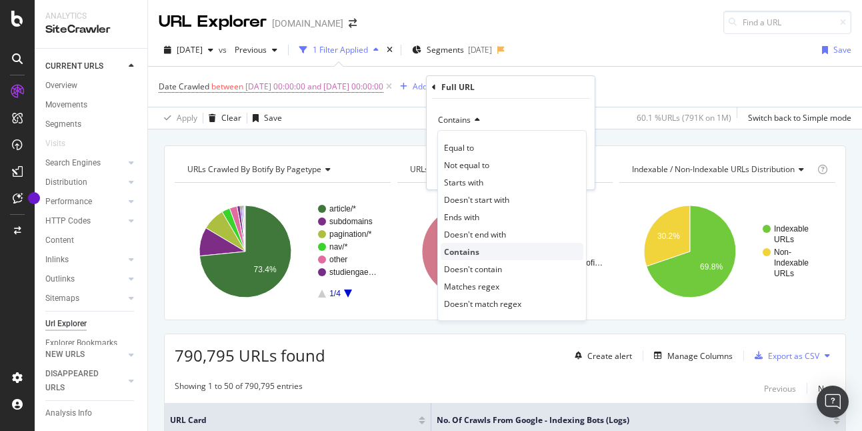
click at [482, 253] on div "Contains" at bounding box center [512, 251] width 143 height 17
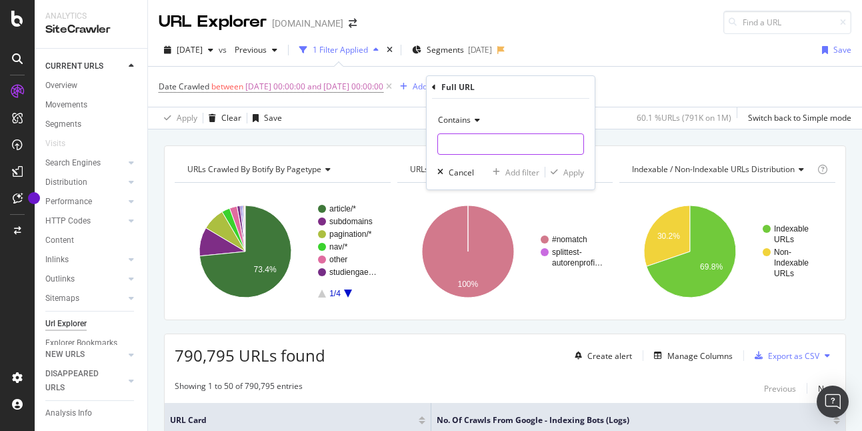
click at [470, 141] on input "text" at bounding box center [510, 143] width 145 height 21
type input "[DOMAIN_NAME][URL]"
click at [465, 117] on span "Contains" at bounding box center [454, 119] width 33 height 11
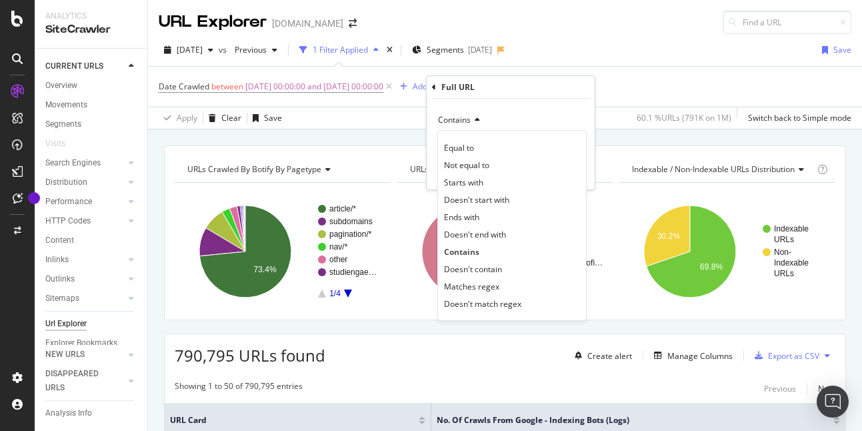
click at [484, 215] on div "Ends with" at bounding box center [512, 216] width 143 height 17
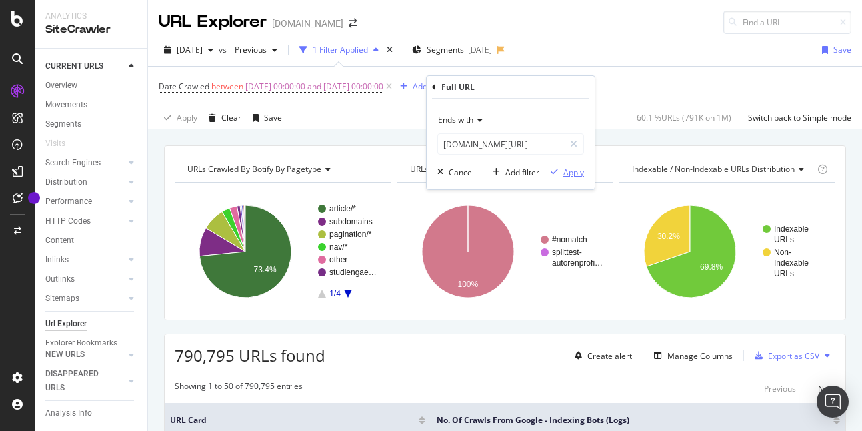
click at [576, 172] on div "Apply" at bounding box center [573, 172] width 21 height 11
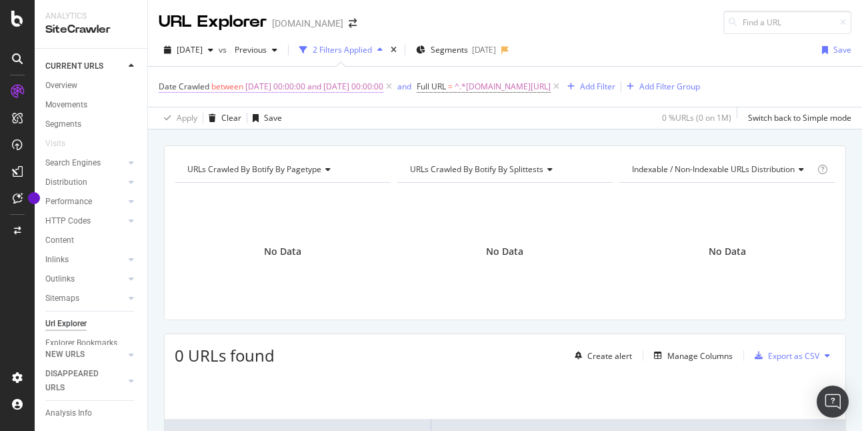
click at [337, 89] on span "[DATE] 00:00:00 and [DATE] 00:00:00" at bounding box center [314, 86] width 138 height 19
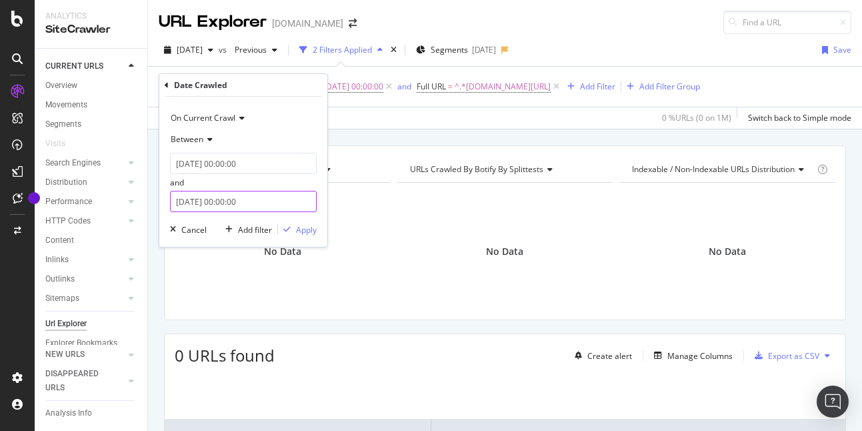
click at [259, 191] on input "[DATE] 00:00:00" at bounding box center [243, 201] width 147 height 21
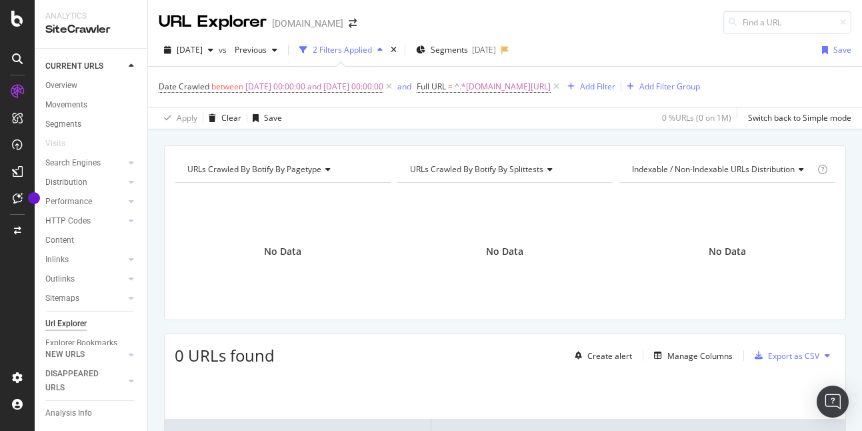
drag, startPoint x: 373, startPoint y: 135, endPoint x: 397, endPoint y: 117, distance: 30.0
click at [389, 121] on div "URL Explorer [DOMAIN_NAME] [DATE] vs Previous 2 Filters Applied Segments [DATE]…" at bounding box center [505, 215] width 714 height 431
click at [395, 87] on icon at bounding box center [388, 86] width 11 height 13
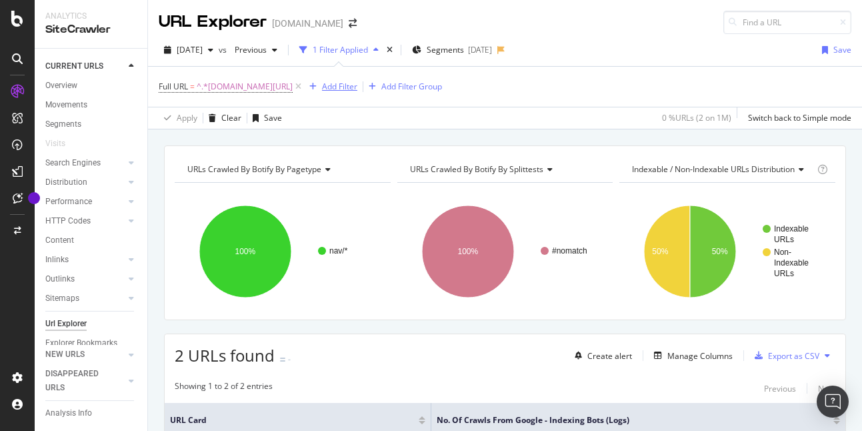
click at [322, 85] on div "Add Filter" at bounding box center [339, 86] width 35 height 11
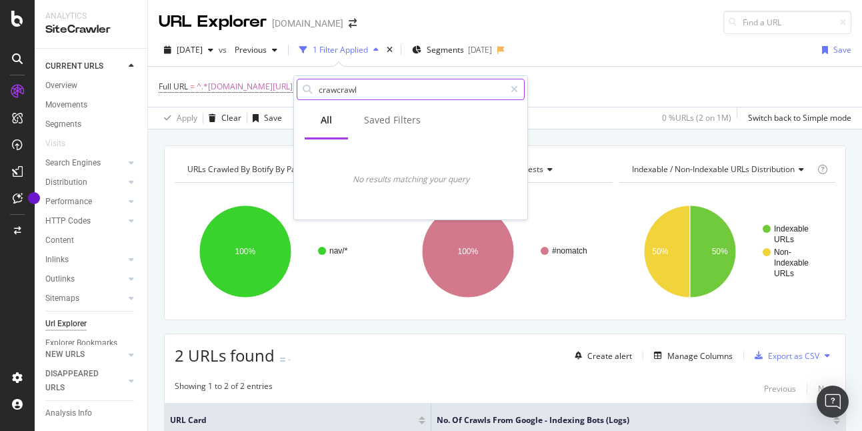
click at [385, 88] on input "crawcrawl" at bounding box center [410, 89] width 187 height 20
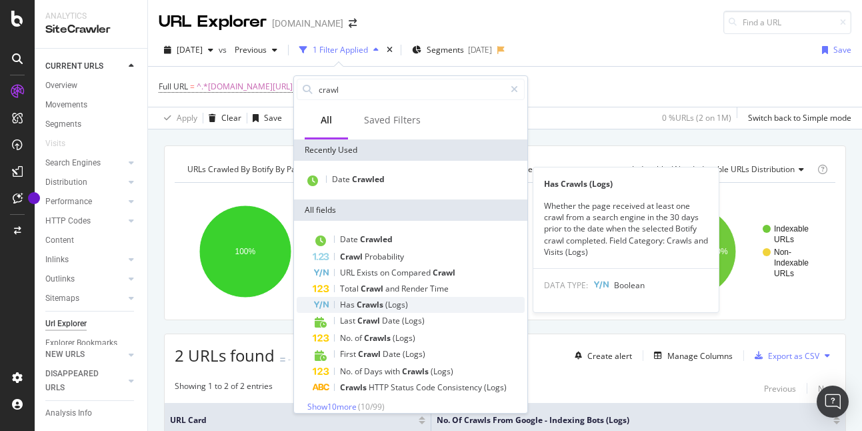
scroll to position [10, 0]
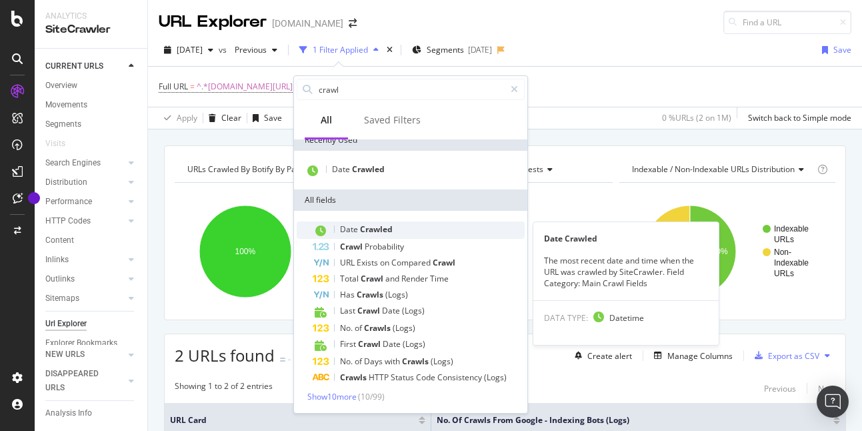
type input "crawl"
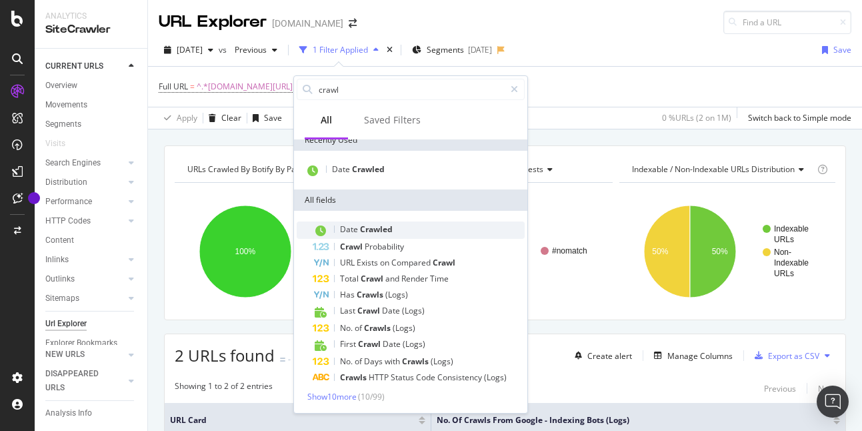
click at [379, 223] on span "Crawled" at bounding box center [376, 228] width 33 height 11
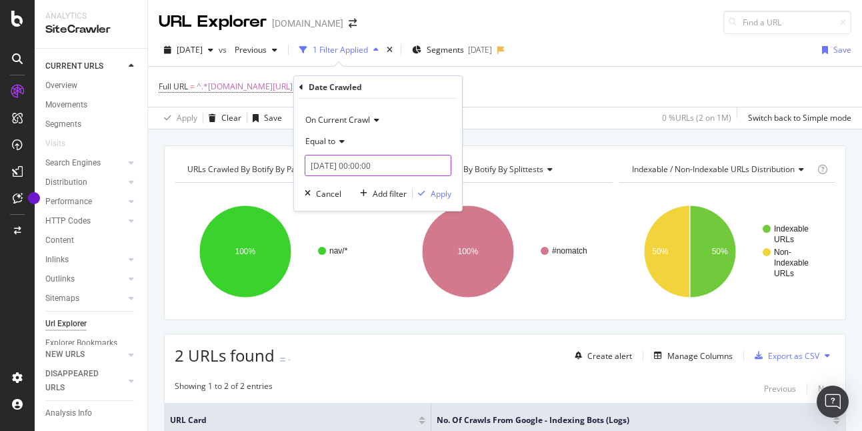
click at [343, 165] on input "[DATE] 00:00:00" at bounding box center [378, 165] width 147 height 21
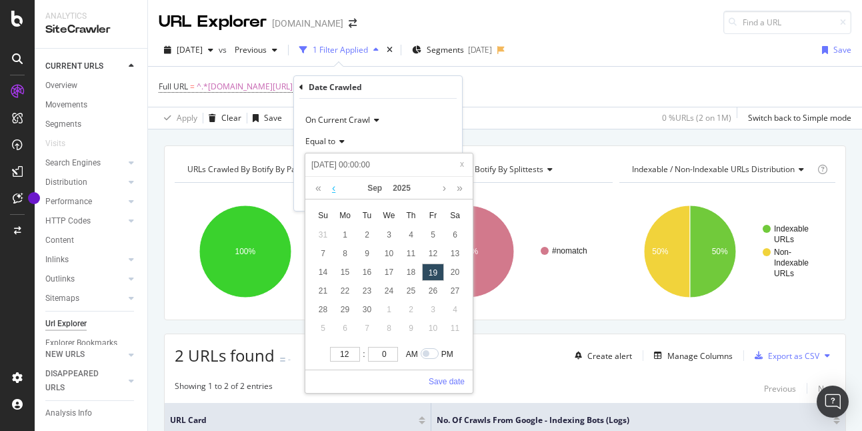
click at [334, 187] on link at bounding box center [334, 188] width 10 height 23
click at [441, 190] on link at bounding box center [444, 188] width 10 height 23
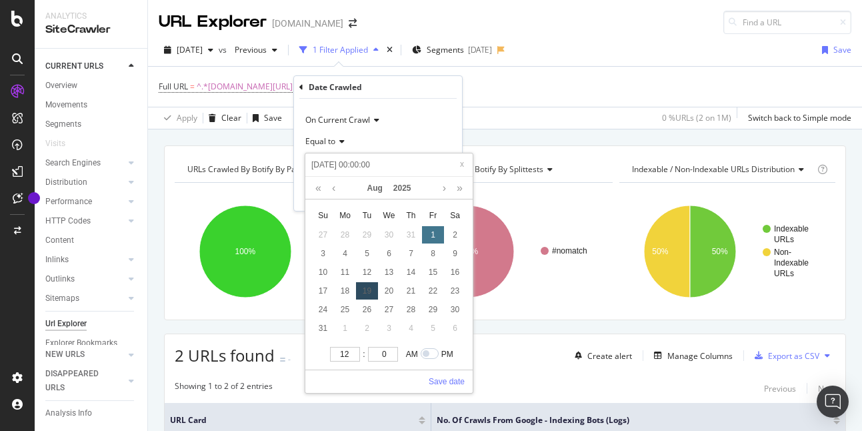
click at [435, 235] on div "1" at bounding box center [433, 234] width 22 height 17
type input "[DATE] 00:00:00"
click at [451, 381] on link "Save date" at bounding box center [447, 381] width 36 height 12
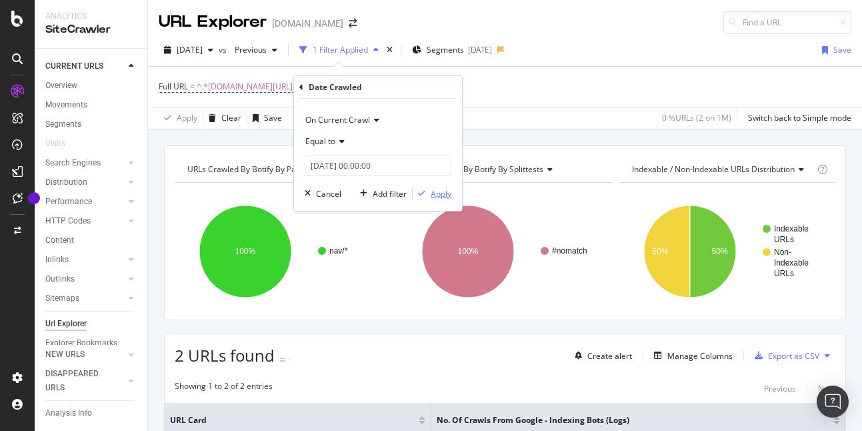
click at [441, 196] on div "Apply" at bounding box center [441, 193] width 21 height 11
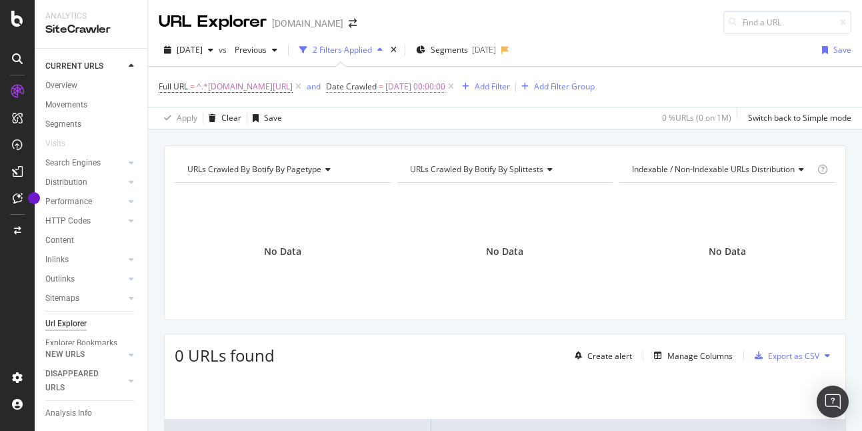
click at [385, 84] on span "[DATE] 00:00:00" at bounding box center [415, 86] width 60 height 19
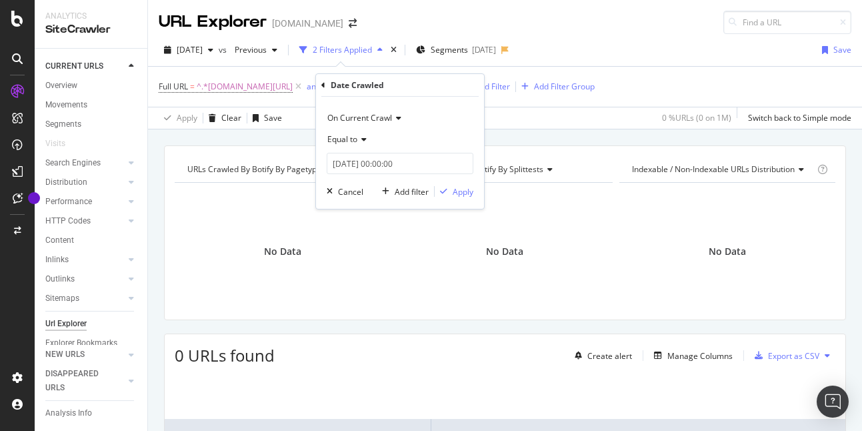
click at [358, 143] on icon at bounding box center [361, 139] width 9 height 8
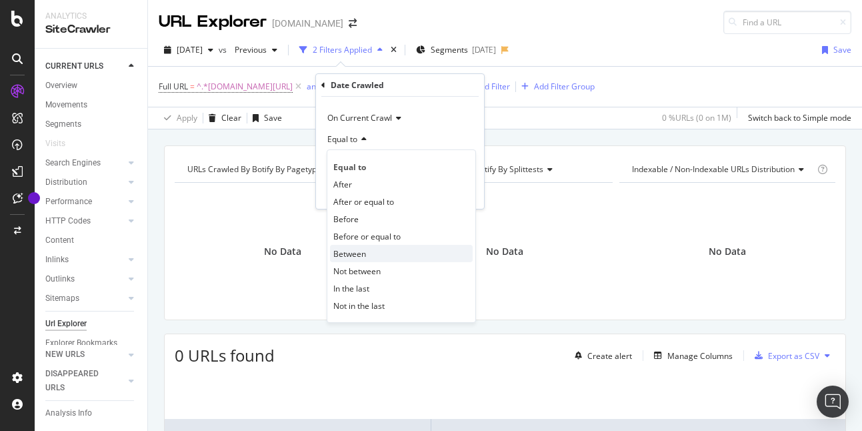
click at [363, 250] on span "Between" at bounding box center [349, 253] width 33 height 11
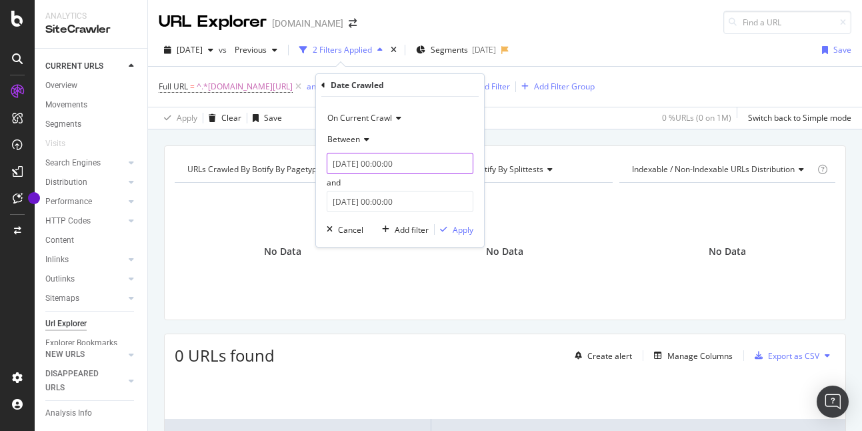
click at [367, 158] on input "[DATE] 00:00:00" at bounding box center [400, 163] width 147 height 21
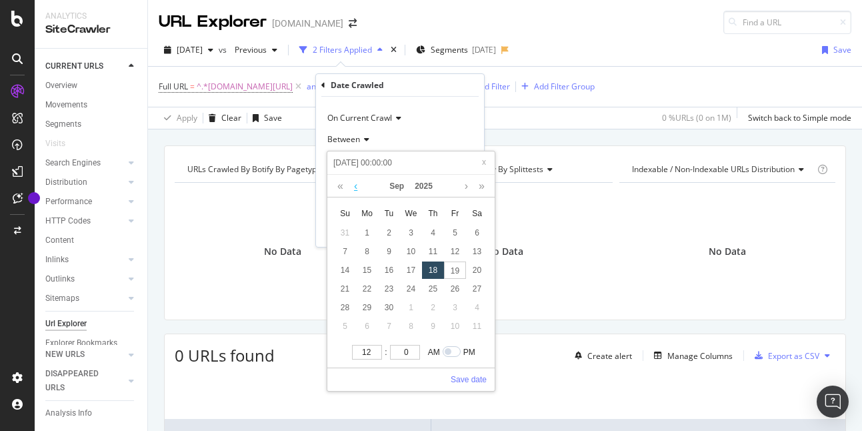
click at [356, 187] on link at bounding box center [356, 186] width 10 height 23
click at [356, 188] on link at bounding box center [356, 186] width 10 height 23
click at [341, 265] on div "13" at bounding box center [345, 269] width 22 height 17
type input "[DATE] 00:00:00"
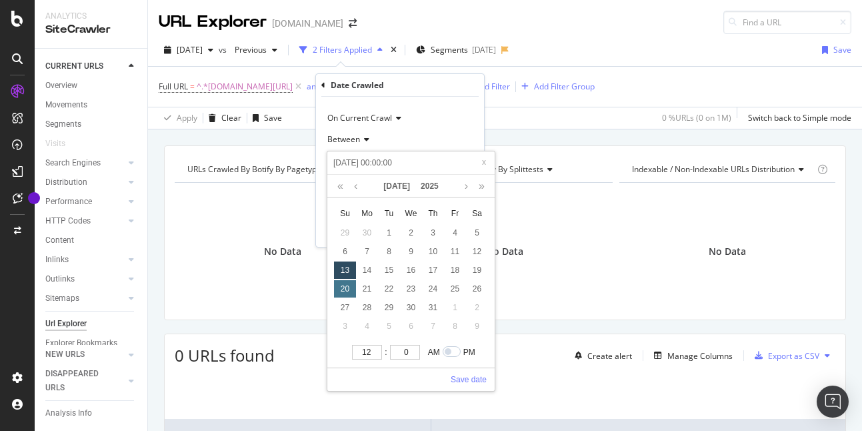
click at [345, 281] on div "20" at bounding box center [345, 288] width 22 height 17
type input "[DATE] 00:00:00"
drag, startPoint x: 345, startPoint y: 269, endPoint x: 355, endPoint y: 279, distance: 14.2
click at [345, 269] on div "13" at bounding box center [345, 269] width 22 height 17
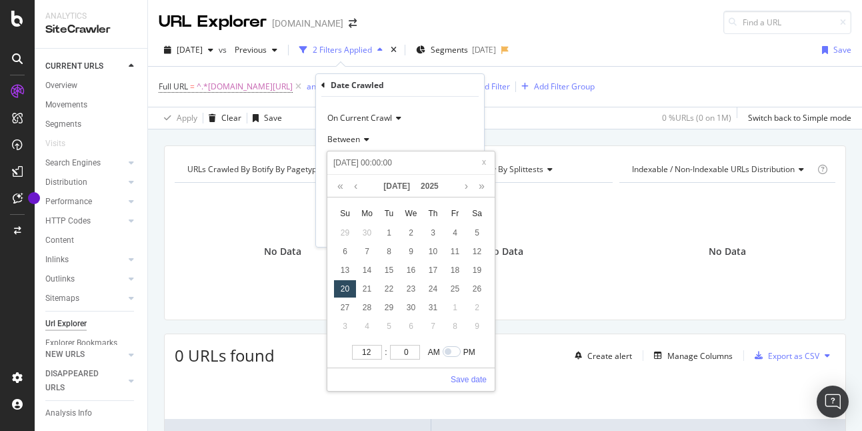
type input "[DATE] 00:00:00"
click at [469, 377] on link "Save date" at bounding box center [469, 379] width 36 height 12
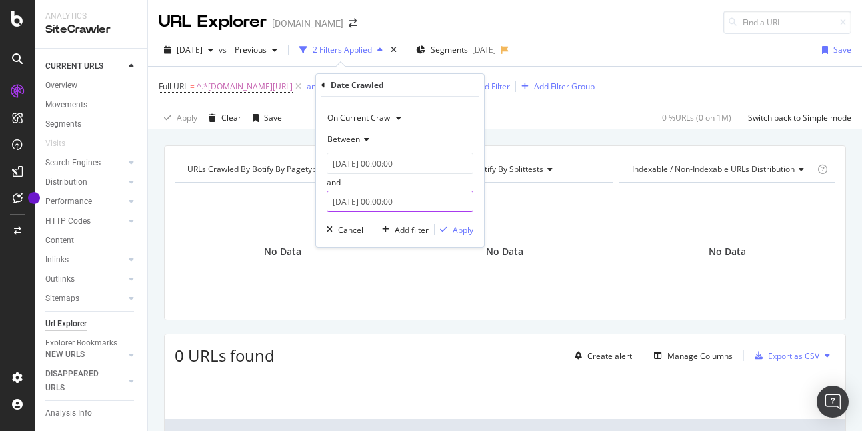
click at [403, 206] on input "[DATE] 00:00:00" at bounding box center [400, 201] width 147 height 21
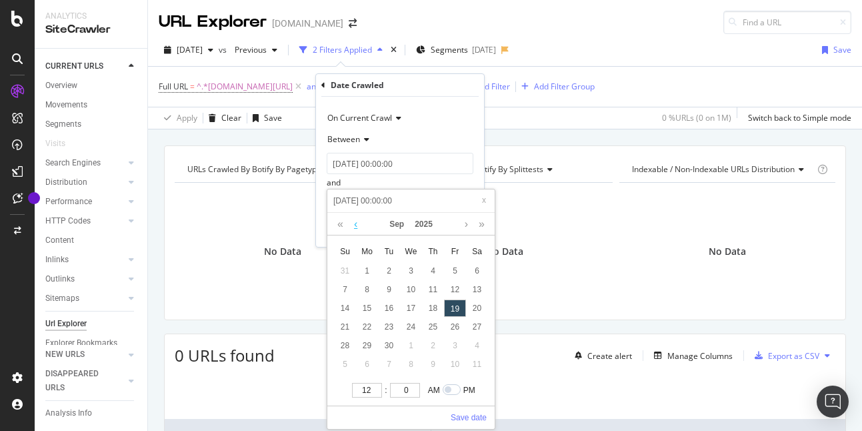
click at [352, 225] on link at bounding box center [356, 224] width 10 height 23
click at [403, 309] on div "16" at bounding box center [411, 307] width 22 height 17
type input "[DATE] 00:00:00"
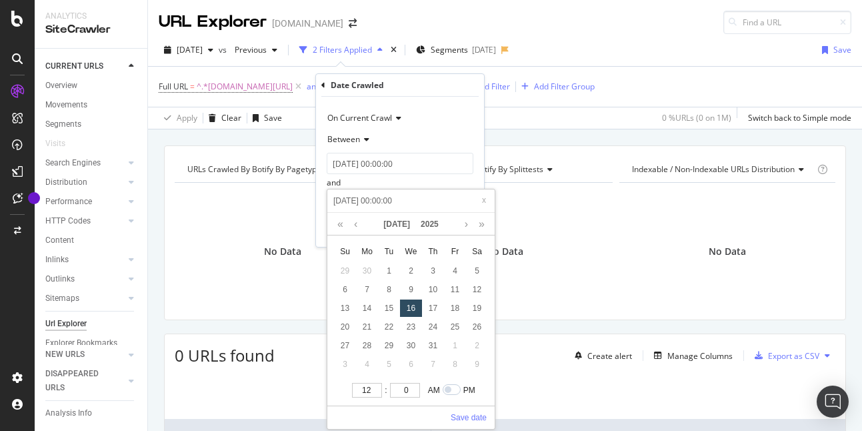
click at [448, 133] on div "Between" at bounding box center [400, 139] width 147 height 21
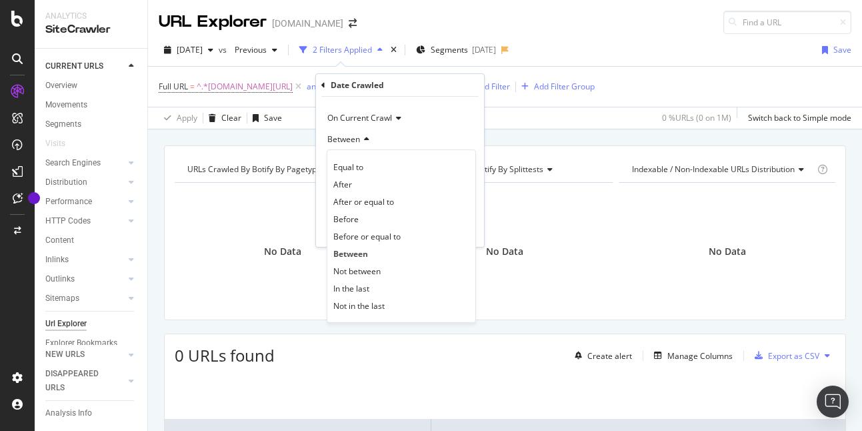
click at [447, 133] on div "Between" at bounding box center [400, 139] width 147 height 21
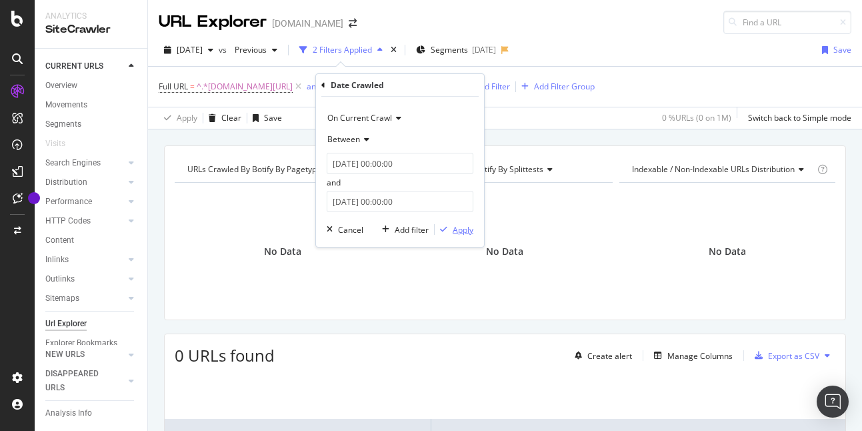
click at [462, 229] on div "Apply" at bounding box center [463, 229] width 21 height 11
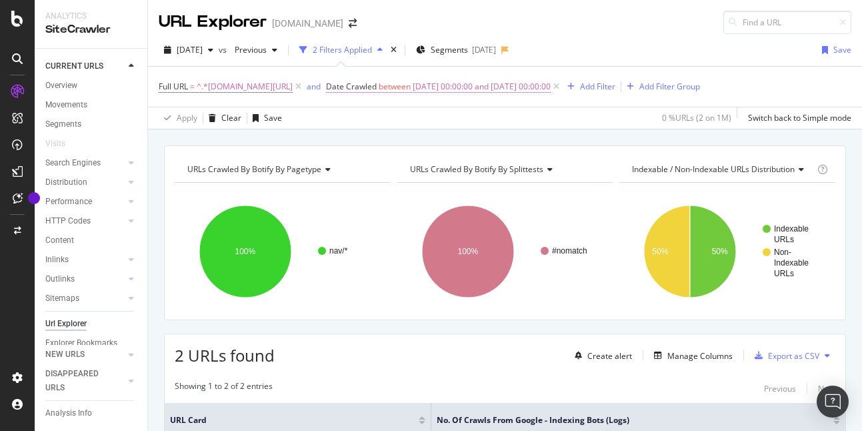
click at [413, 86] on span "[DATE] 00:00:00 and [DATE] 00:00:00" at bounding box center [482, 86] width 138 height 19
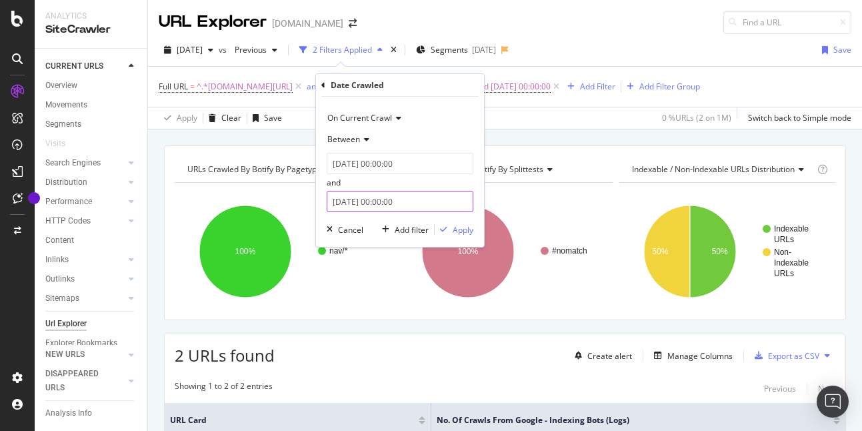
click at [374, 201] on input "[DATE] 00:00:00" at bounding box center [400, 201] width 147 height 21
